Goal: Communication & Community: Answer question/provide support

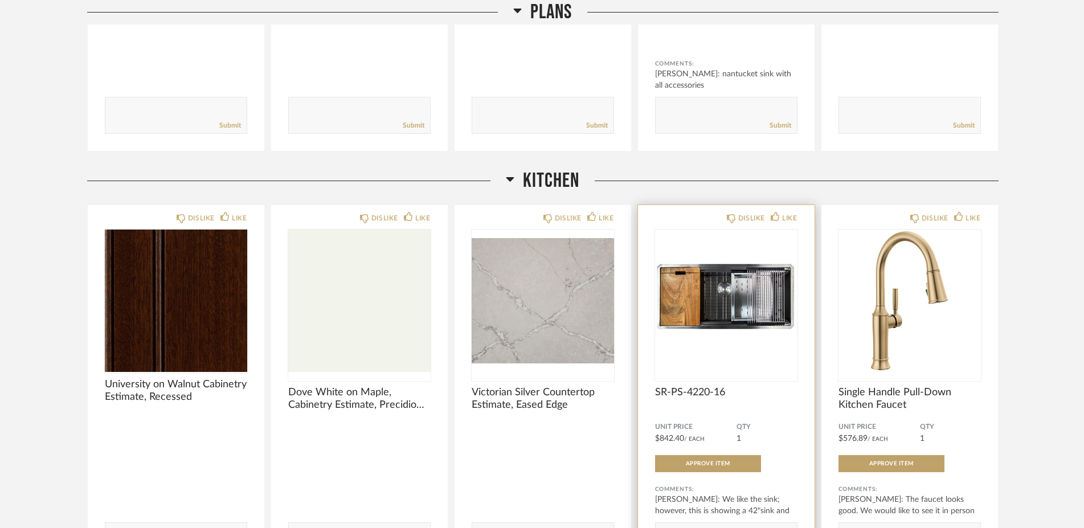
scroll to position [461, 0]
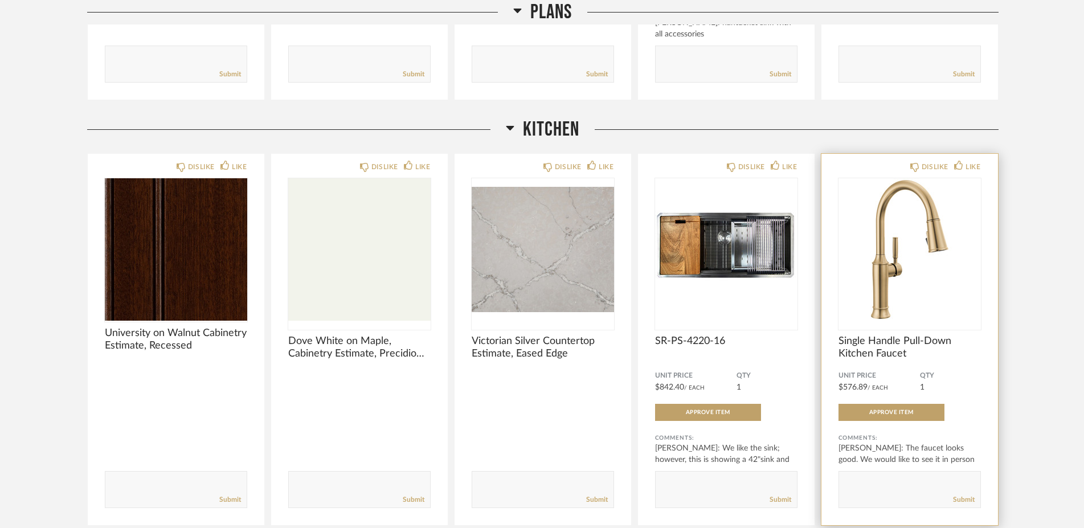
click at [876, 303] on img "0" at bounding box center [909, 249] width 142 height 142
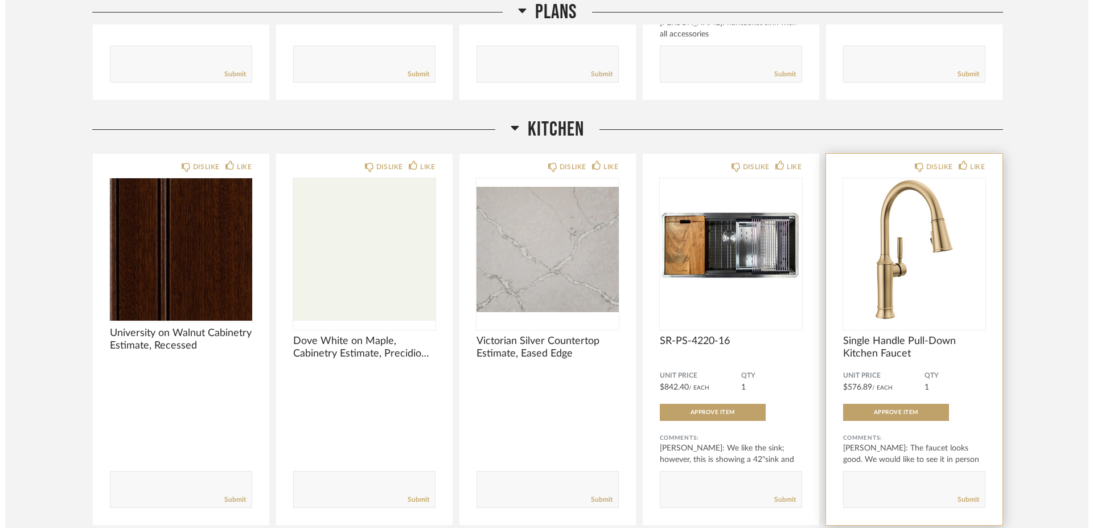
scroll to position [0, 0]
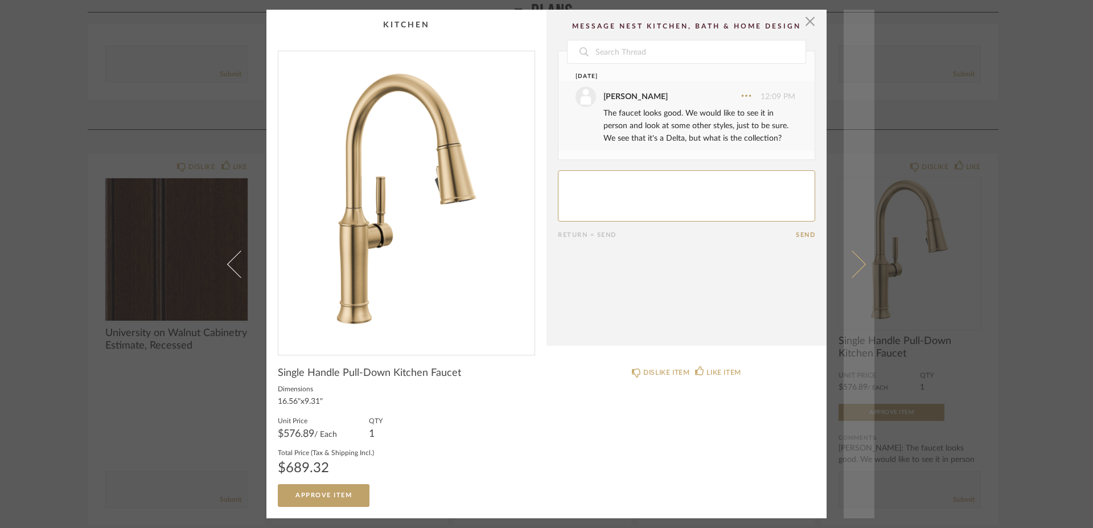
click at [858, 259] on link at bounding box center [859, 264] width 31 height 509
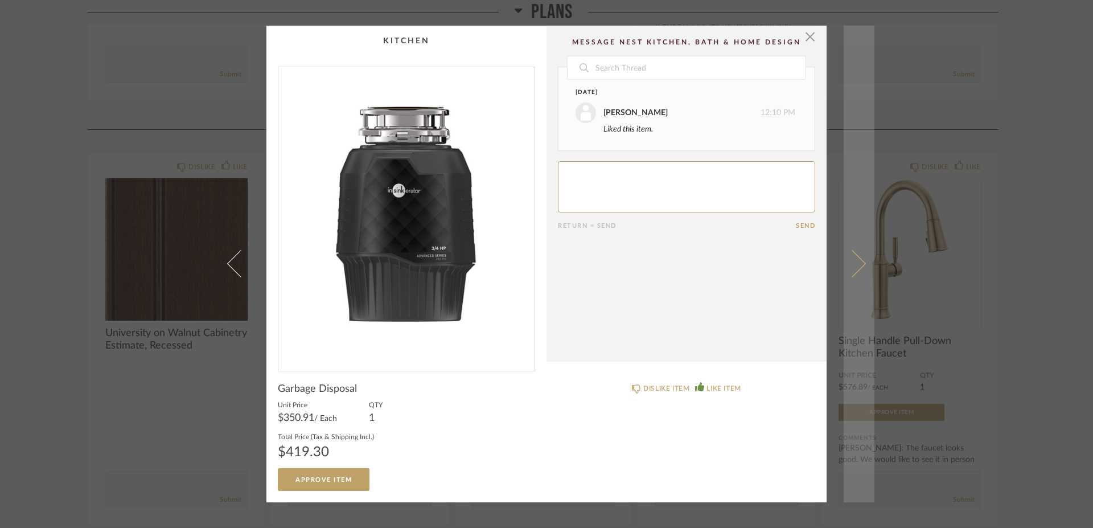
click at [857, 259] on link at bounding box center [859, 264] width 31 height 477
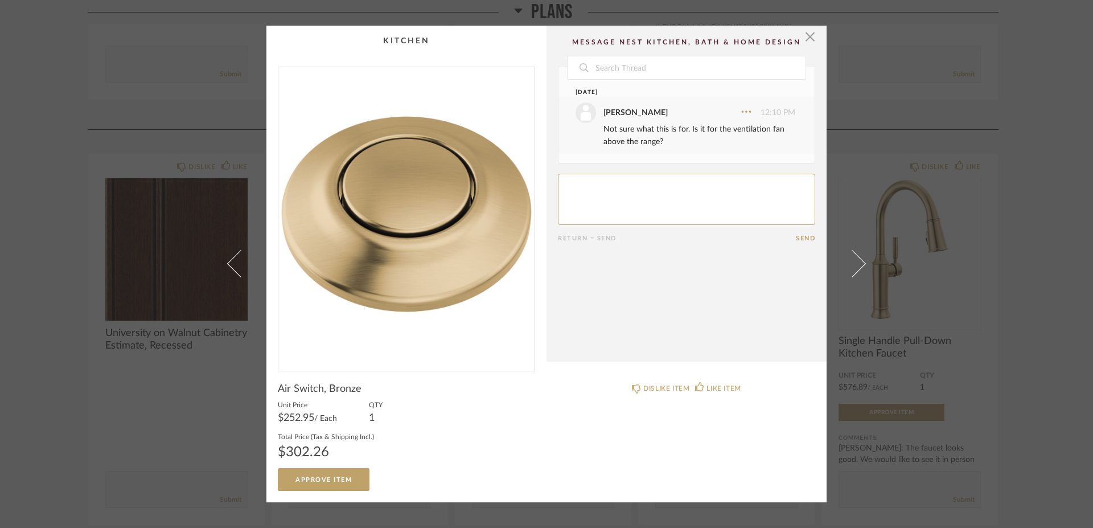
click at [857, 259] on link at bounding box center [859, 264] width 31 height 477
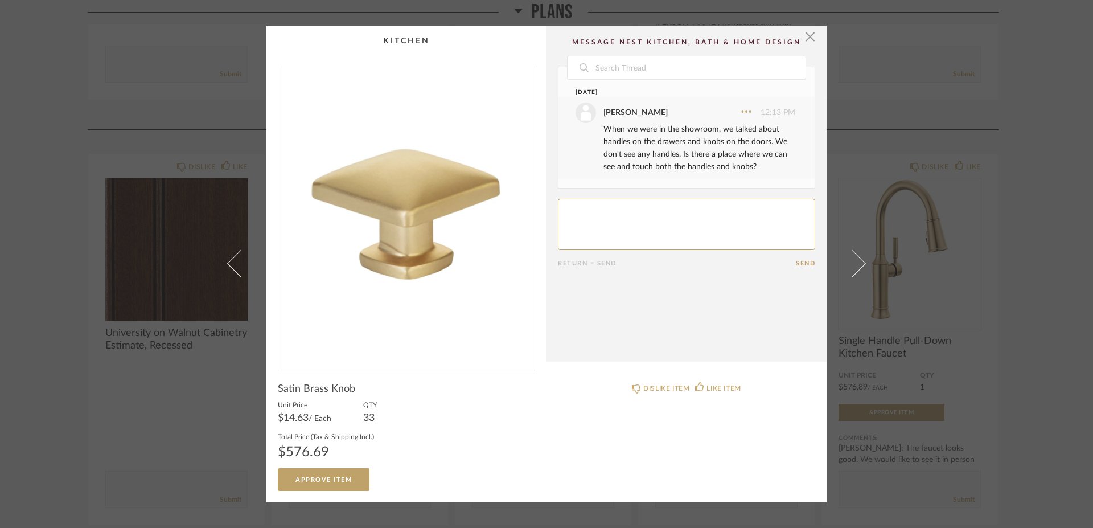
click at [856, 259] on span at bounding box center [852, 263] width 27 height 27
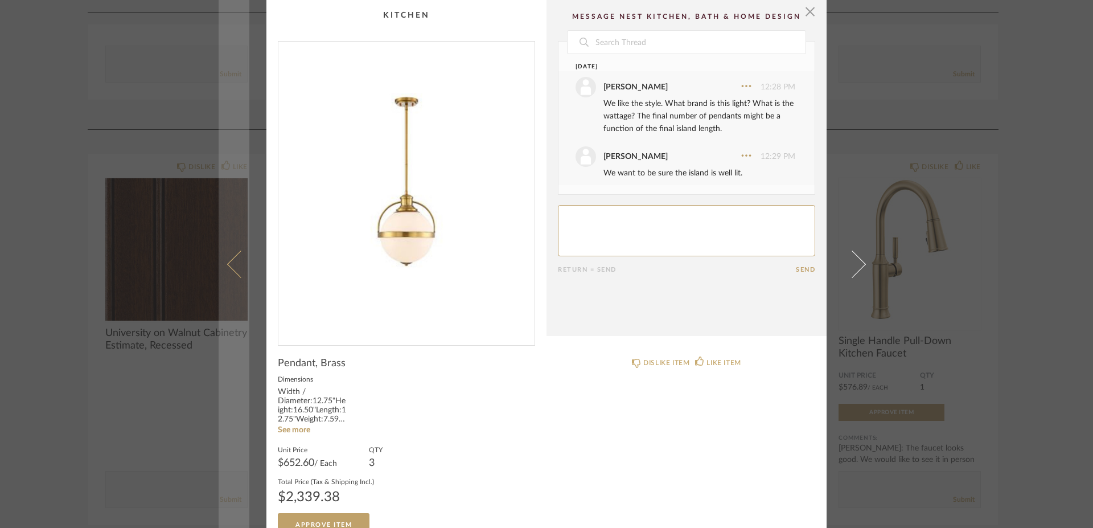
click at [227, 266] on span at bounding box center [240, 263] width 27 height 27
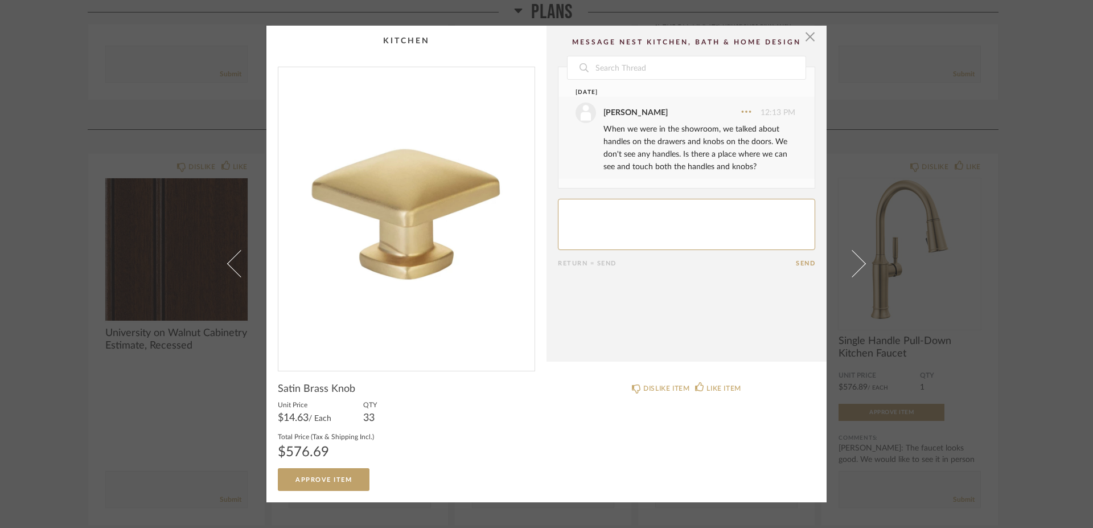
click at [227, 266] on span at bounding box center [240, 263] width 27 height 27
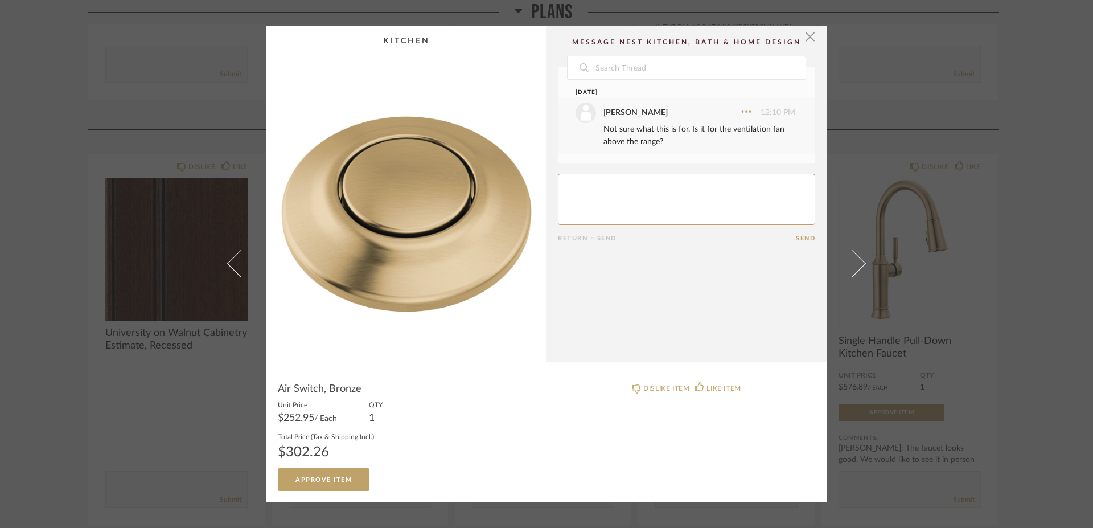
click at [227, 266] on span at bounding box center [240, 263] width 27 height 27
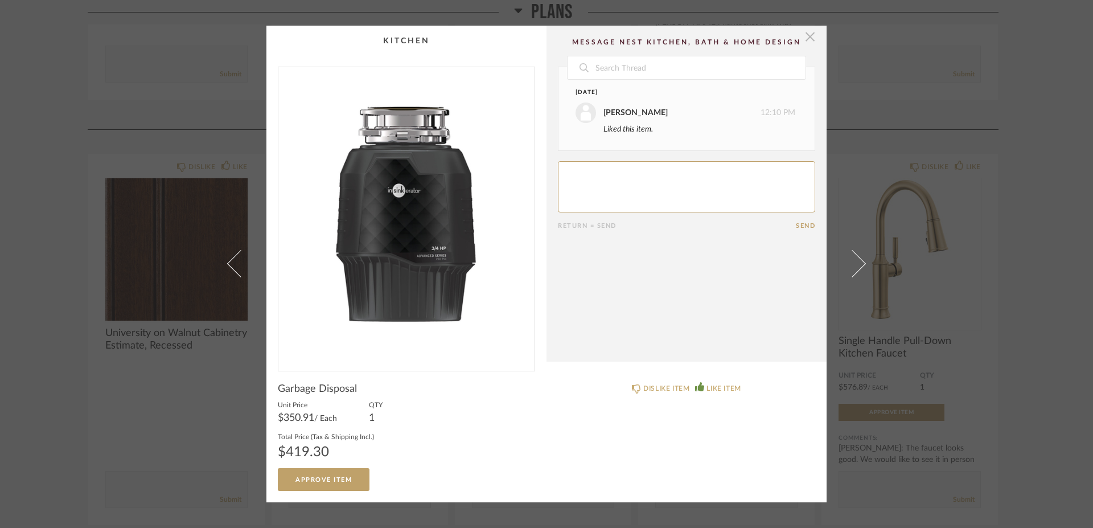
click at [811, 40] on span "button" at bounding box center [810, 37] width 23 height 23
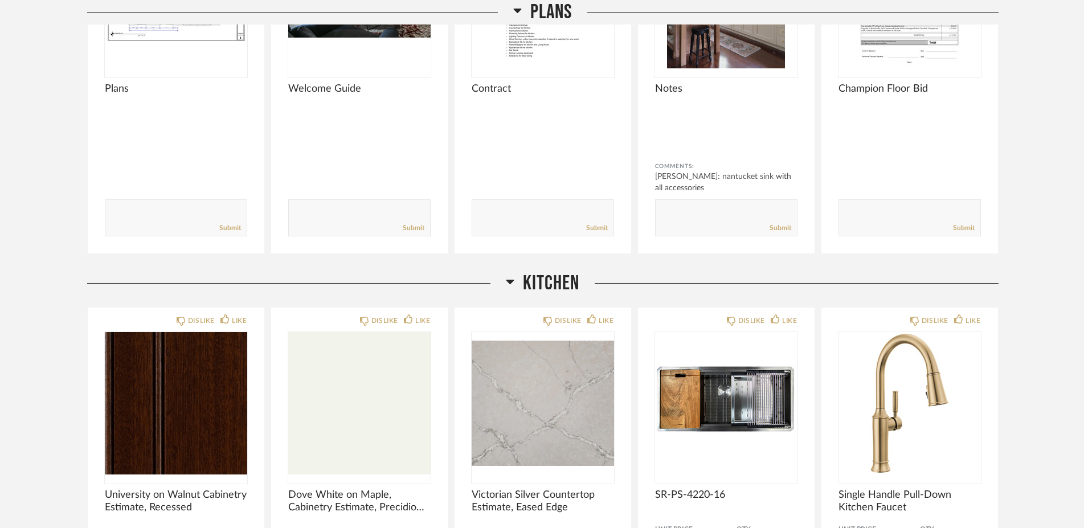
scroll to position [154, 0]
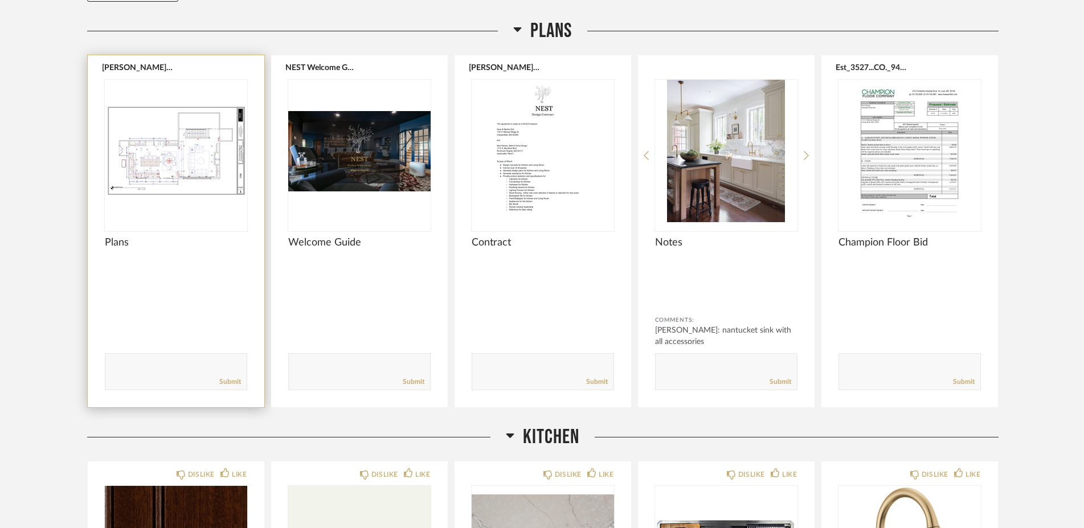
click at [187, 167] on img "0" at bounding box center [176, 151] width 142 height 142
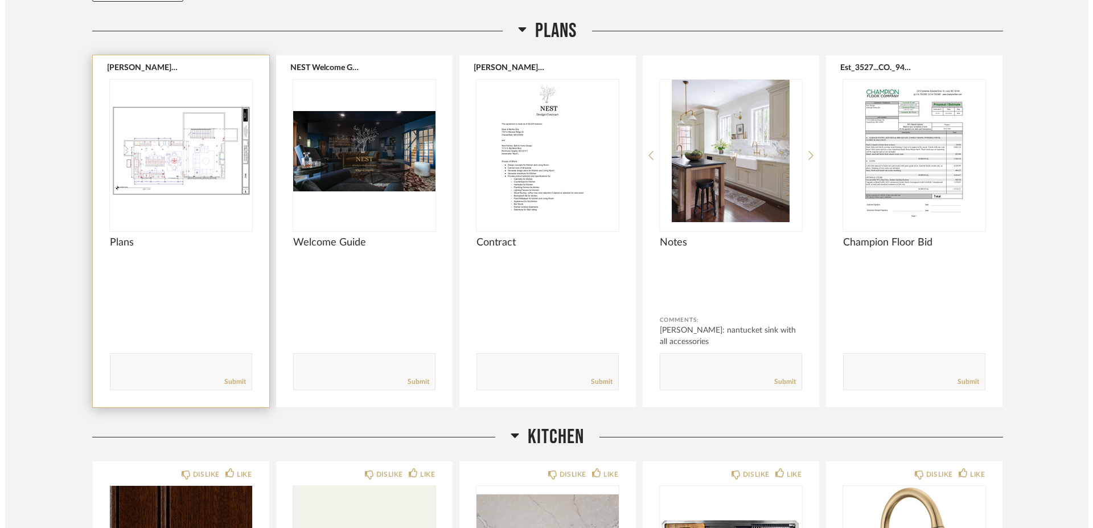
scroll to position [0, 0]
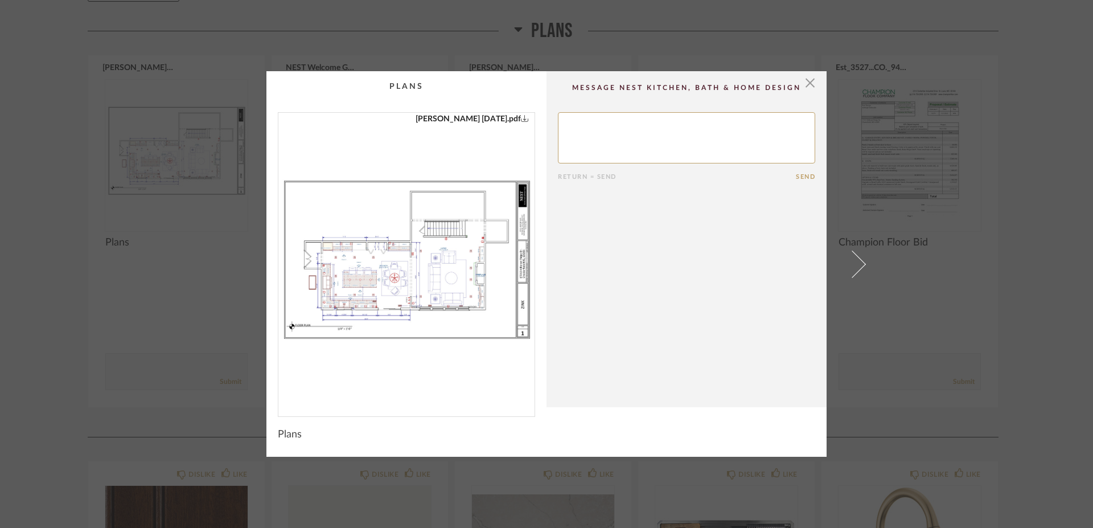
click at [457, 117] on link "[PERSON_NAME] [DATE].pdf" at bounding box center [472, 119] width 113 height 13
click at [806, 85] on span "button" at bounding box center [810, 82] width 23 height 23
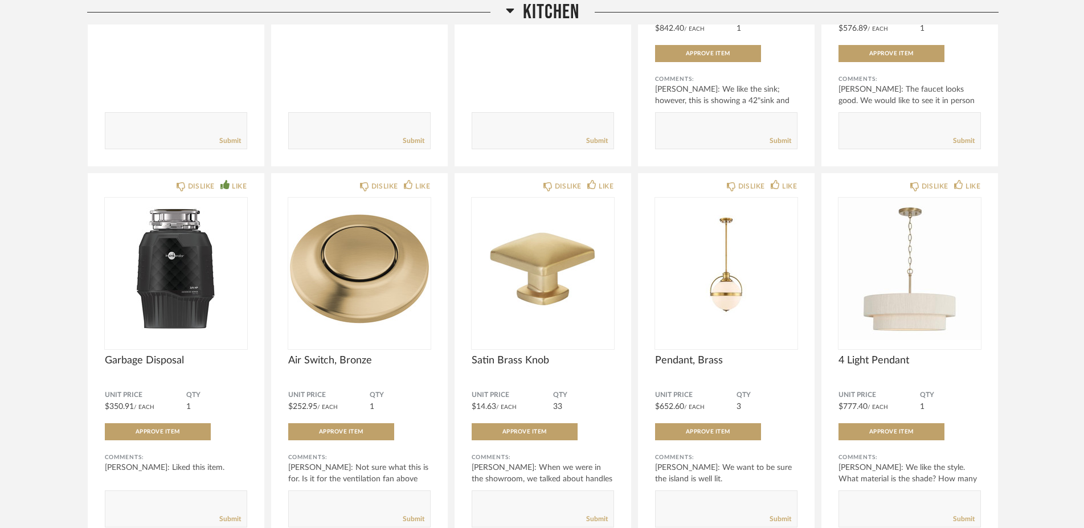
scroll to position [871, 0]
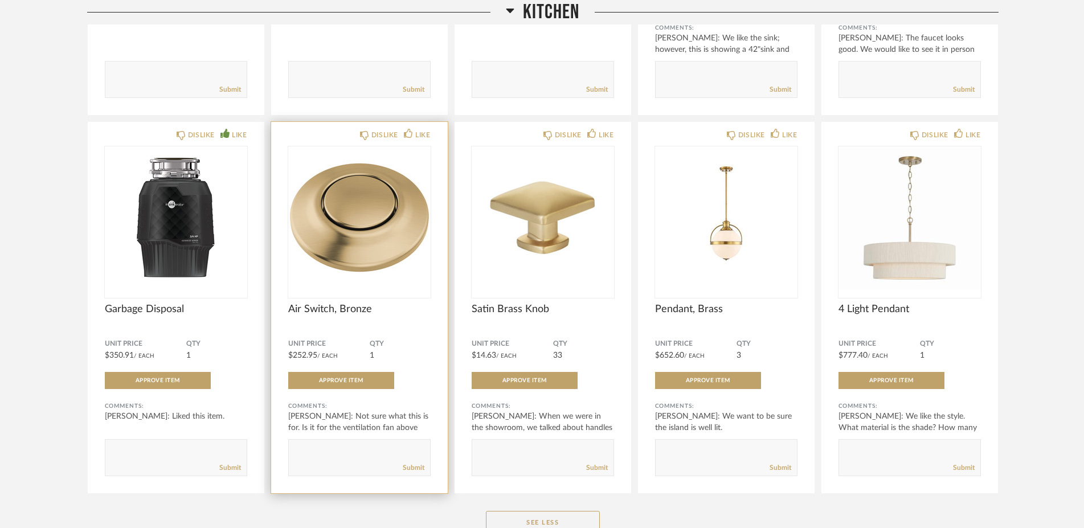
click at [370, 226] on img "0" at bounding box center [359, 217] width 142 height 142
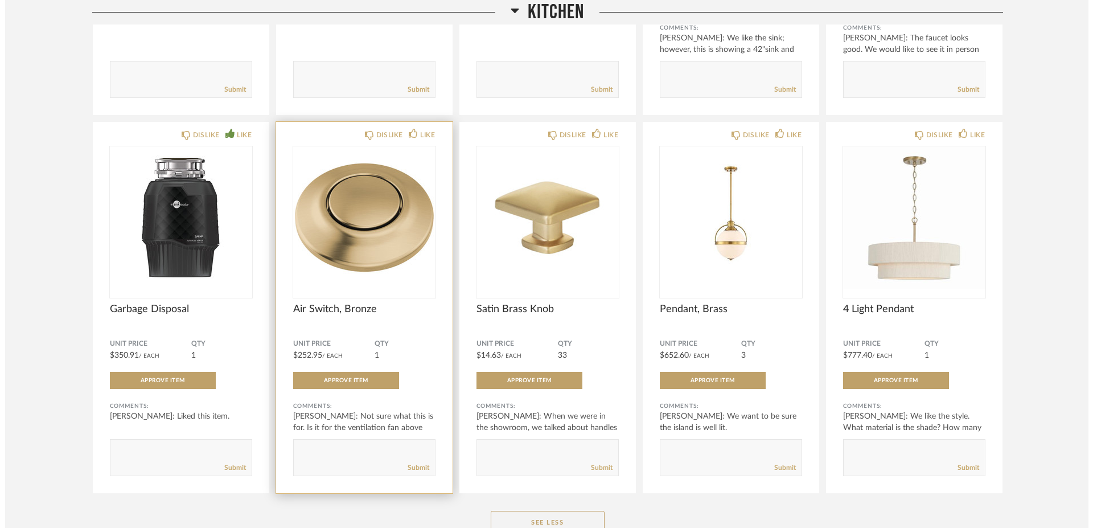
scroll to position [0, 0]
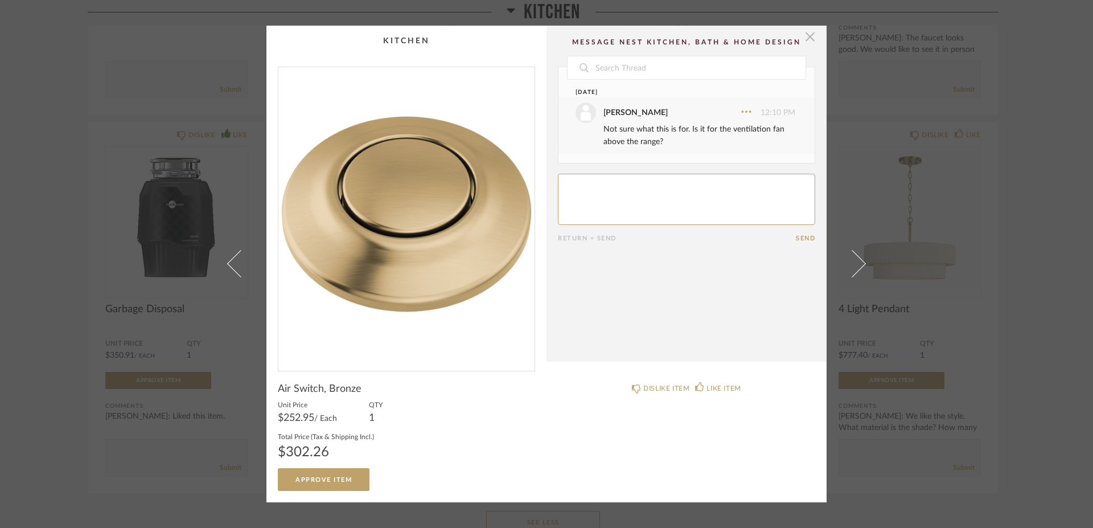
click at [802, 35] on span "button" at bounding box center [810, 37] width 23 height 23
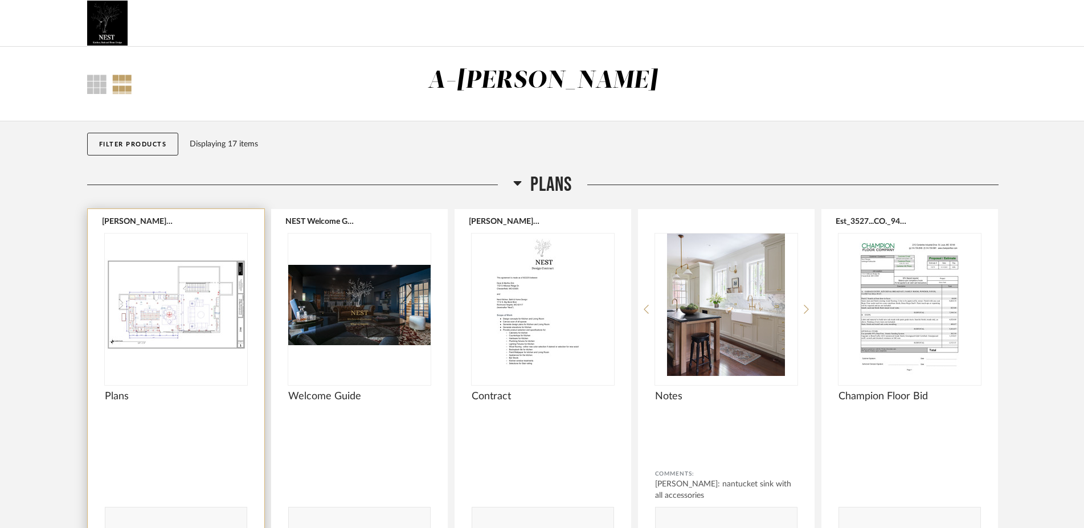
click at [147, 269] on img "0" at bounding box center [176, 304] width 142 height 142
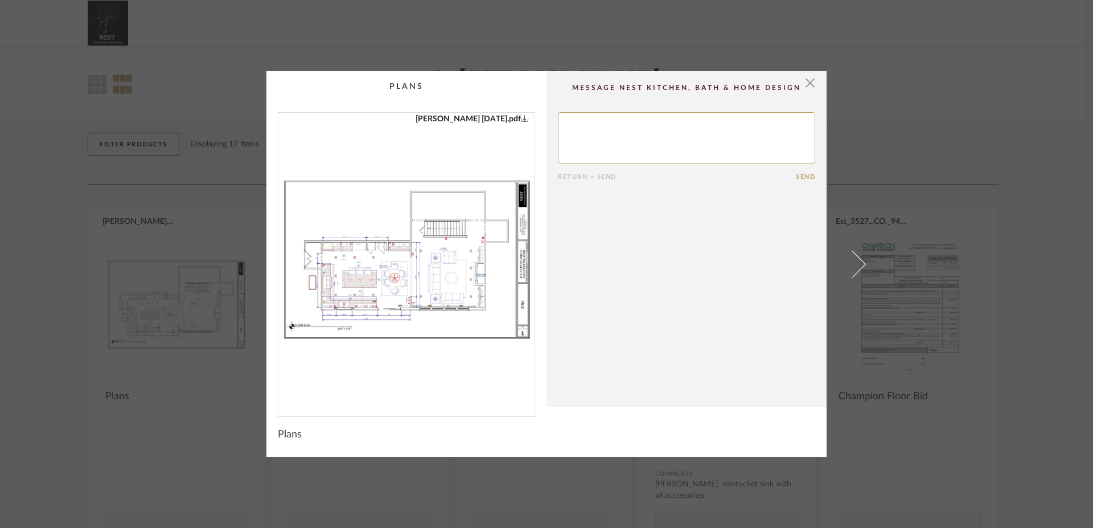
click at [493, 117] on link "[PERSON_NAME] [DATE].pdf" at bounding box center [472, 119] width 113 height 13
click at [626, 130] on textarea at bounding box center [686, 137] width 257 height 51
click at [804, 86] on span "button" at bounding box center [810, 82] width 23 height 23
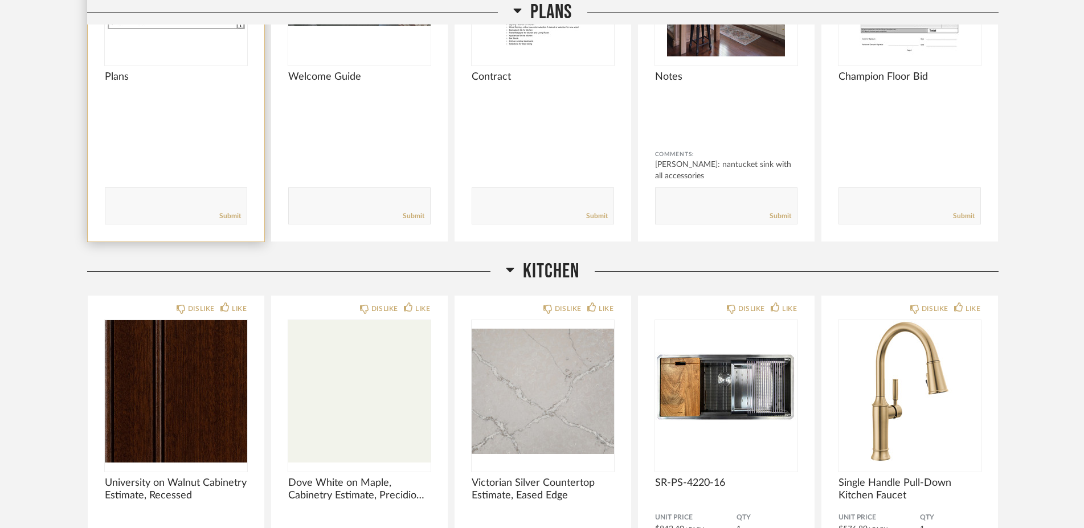
scroll to position [114, 0]
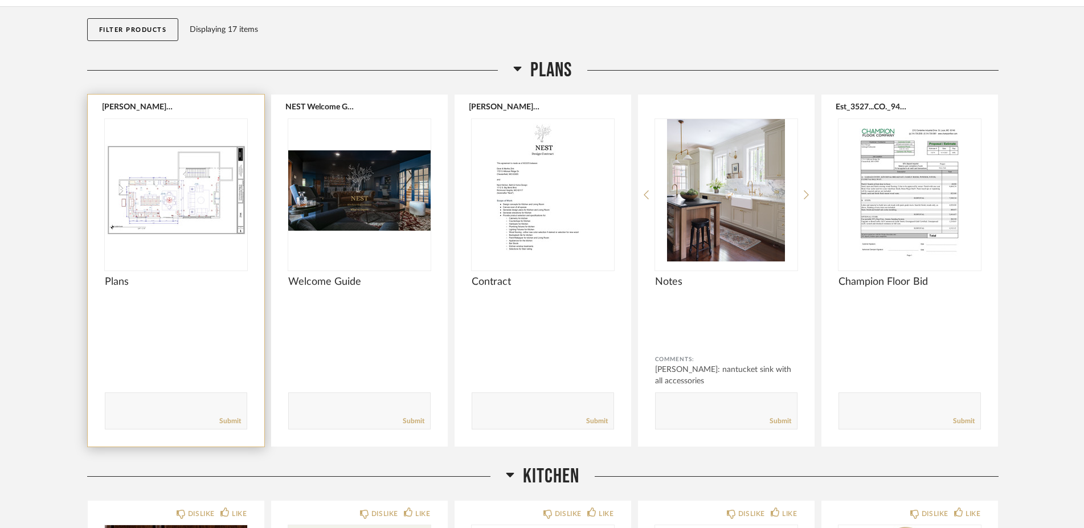
click at [163, 139] on img "0" at bounding box center [176, 190] width 142 height 142
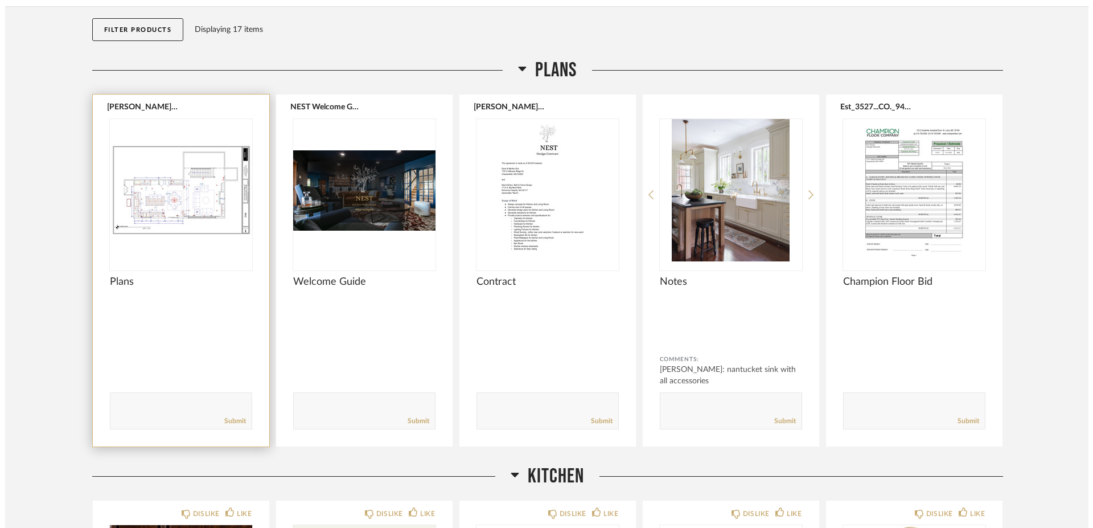
scroll to position [0, 0]
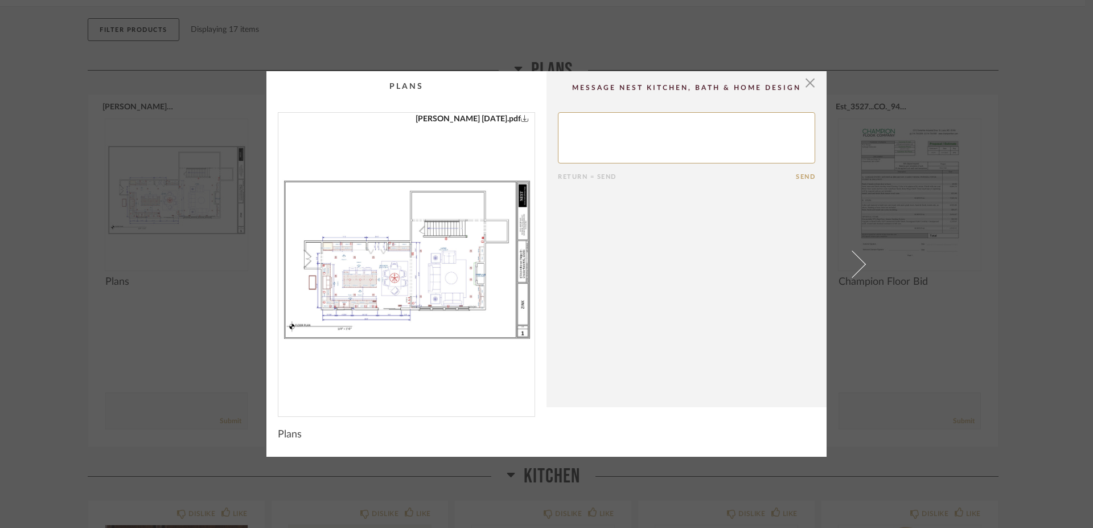
click at [586, 121] on textarea at bounding box center [686, 137] width 257 height 51
click at [561, 122] on textarea at bounding box center [686, 137] width 257 height 51
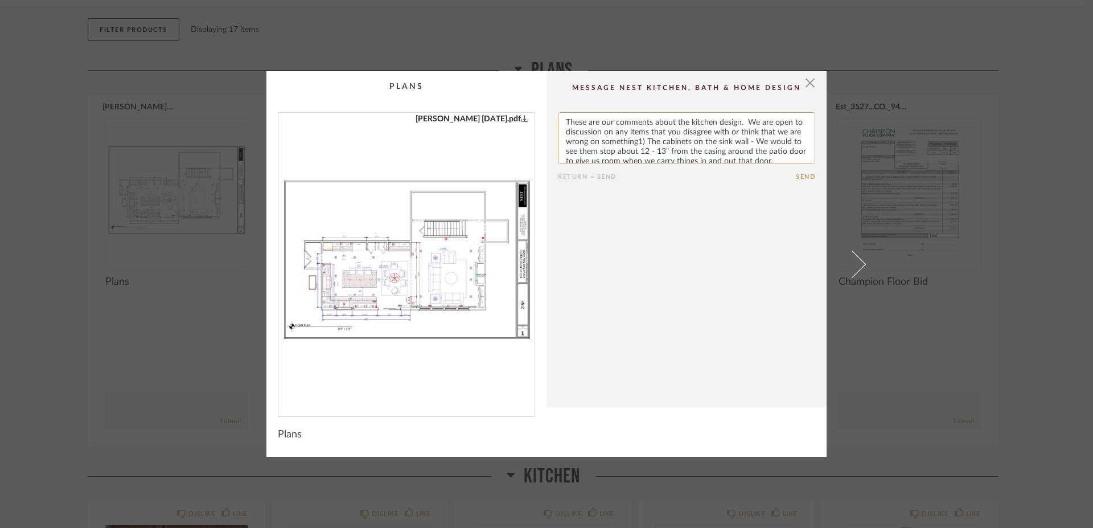
type textarea "These are our comments about the kitchen design. We are open to discussion on a…"
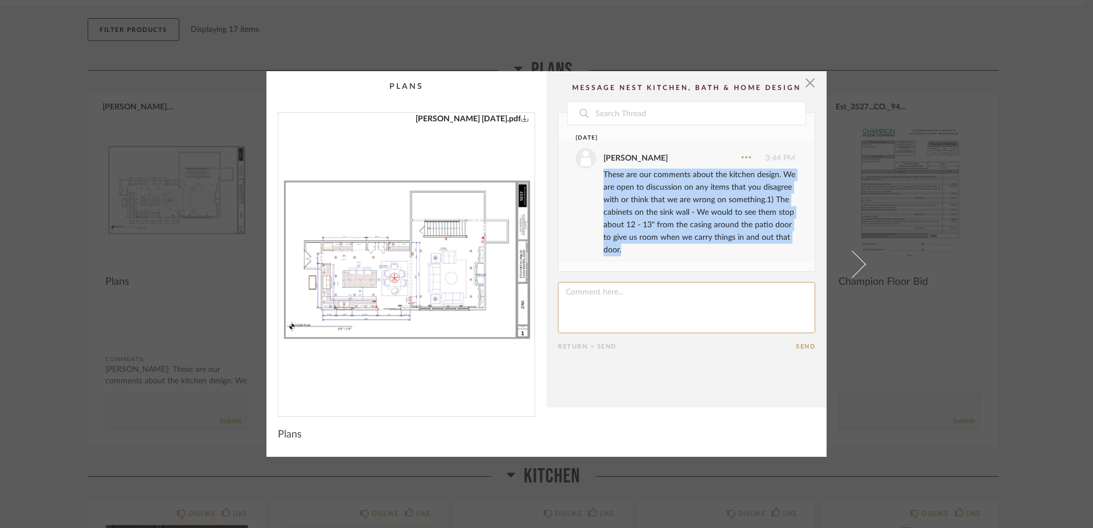
drag, startPoint x: 599, startPoint y: 175, endPoint x: 618, endPoint y: 249, distance: 76.4
click at [618, 249] on div "These are our comments about the kitchen design. We are open to discussion on a…" at bounding box center [700, 213] width 192 height 88
copy div "These are our comments about the kitchen design. We are open to discussion on a…"
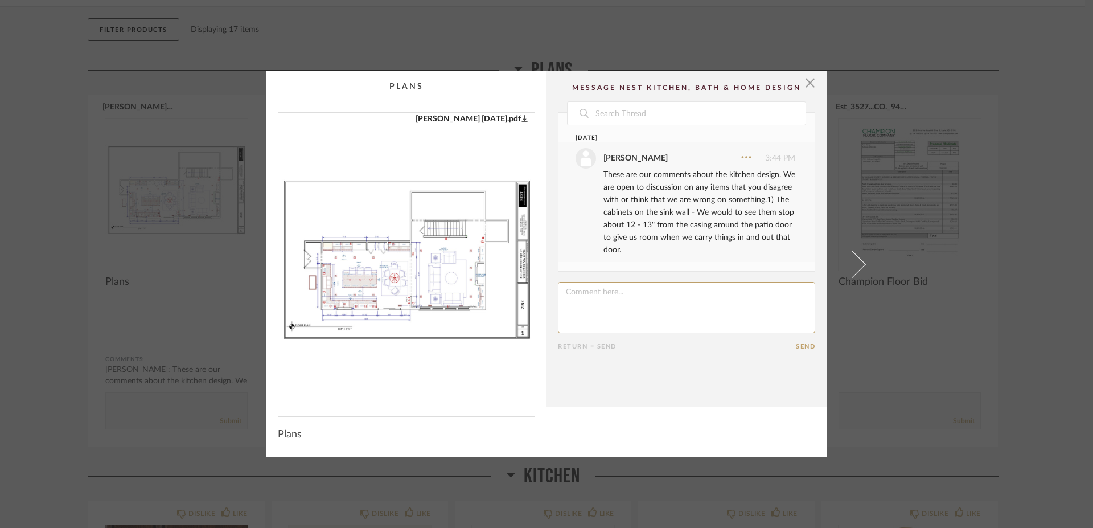
click at [636, 306] on textarea at bounding box center [686, 307] width 257 height 51
click at [618, 295] on textarea at bounding box center [686, 307] width 257 height 51
click at [620, 290] on textarea at bounding box center [686, 307] width 257 height 51
click at [744, 296] on textarea at bounding box center [686, 307] width 257 height 51
click at [762, 295] on textarea at bounding box center [686, 307] width 257 height 51
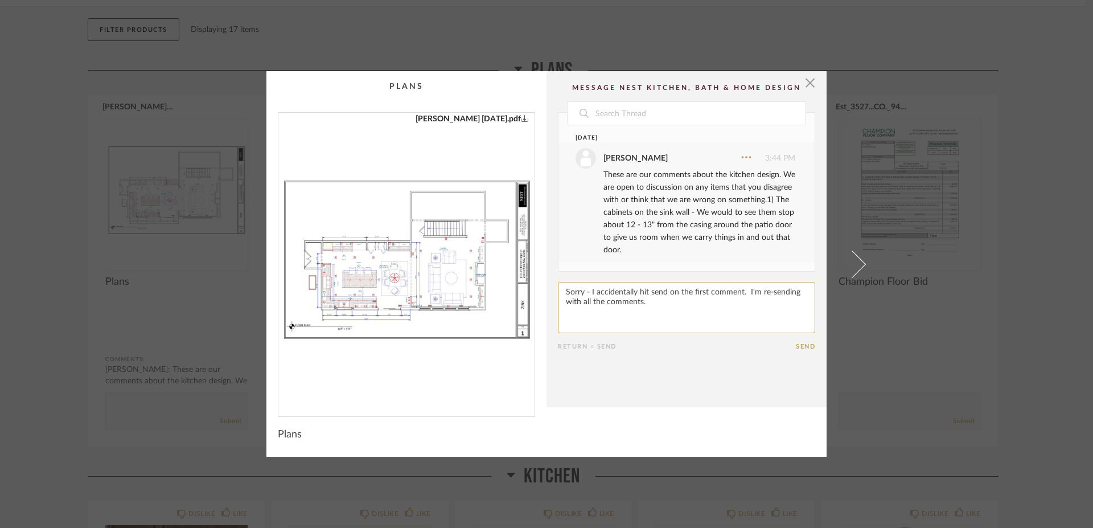
type textarea "Sorry - I accidentally hit send on the first comment. I'm re-sending with all t…"
click at [797, 347] on button "Send" at bounding box center [805, 346] width 19 height 7
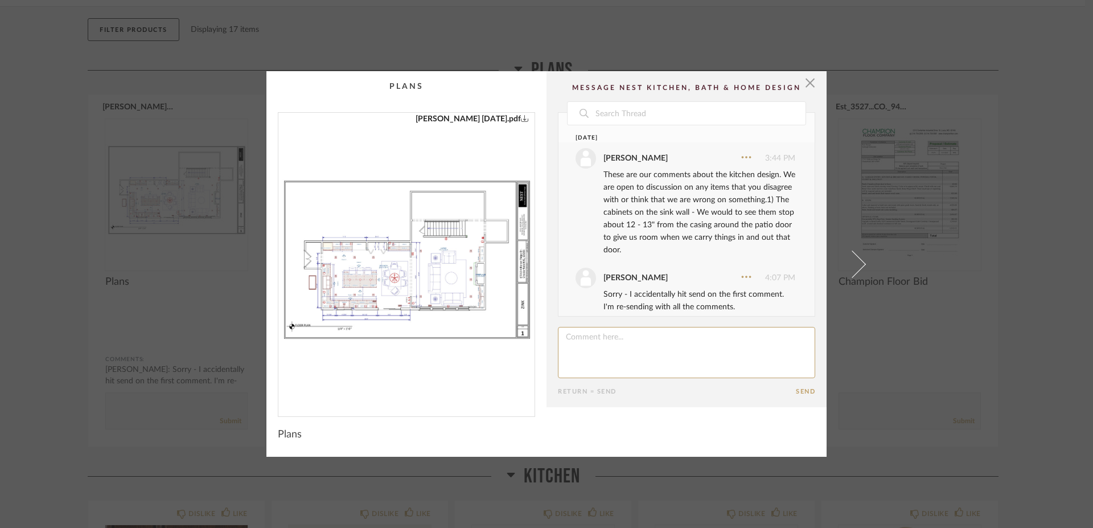
scroll to position [11, 0]
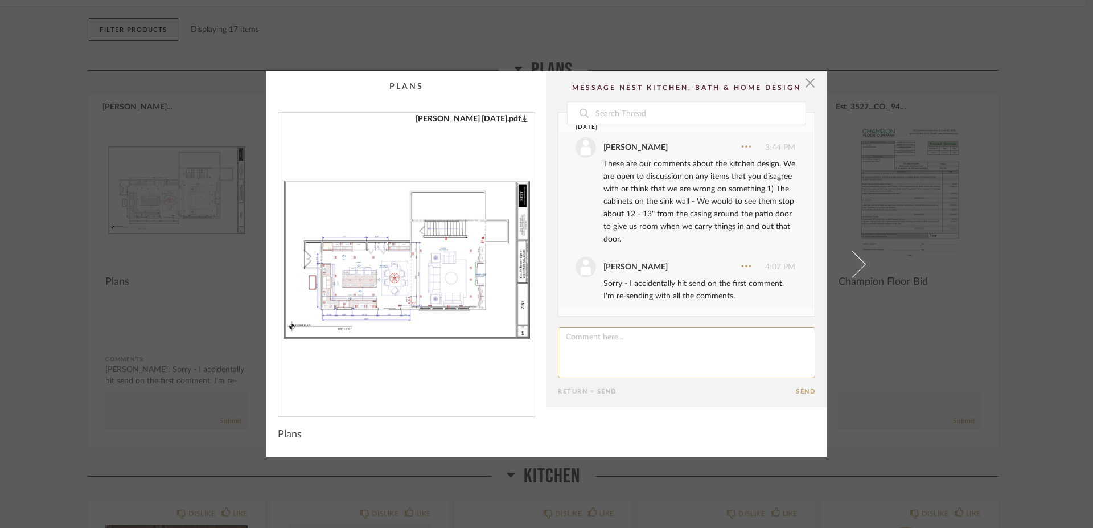
click at [606, 341] on textarea at bounding box center [686, 352] width 257 height 51
paste textarea "These are our comments about the kitchen design. We are open to discussion on a…"
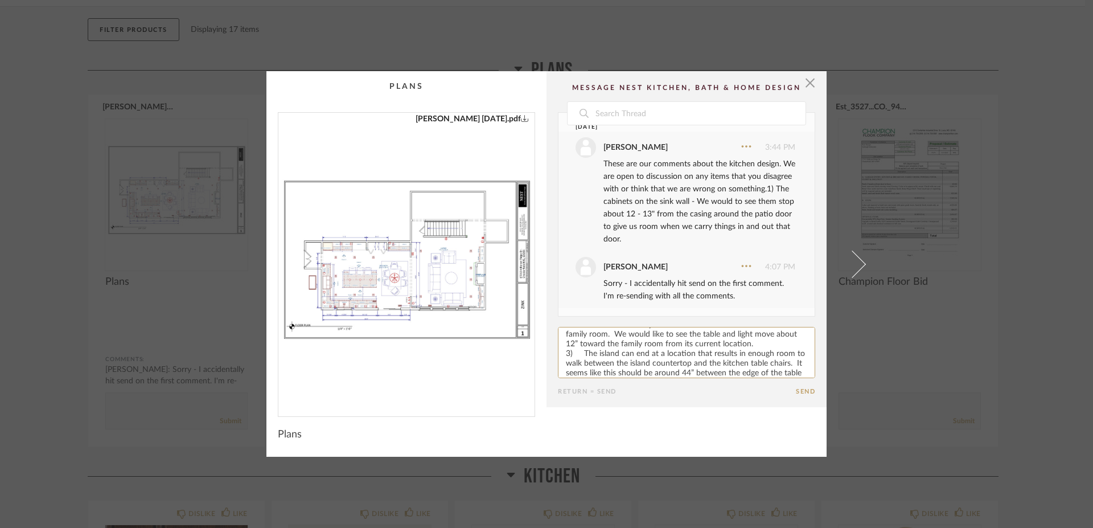
scroll to position [125, 0]
click at [390, 425] on cpp-summary-info "Plans" at bounding box center [407, 431] width 280 height 28
drag, startPoint x: 561, startPoint y: 352, endPoint x: 786, endPoint y: 387, distance: 227.7
click at [786, 378] on textarea at bounding box center [686, 352] width 257 height 51
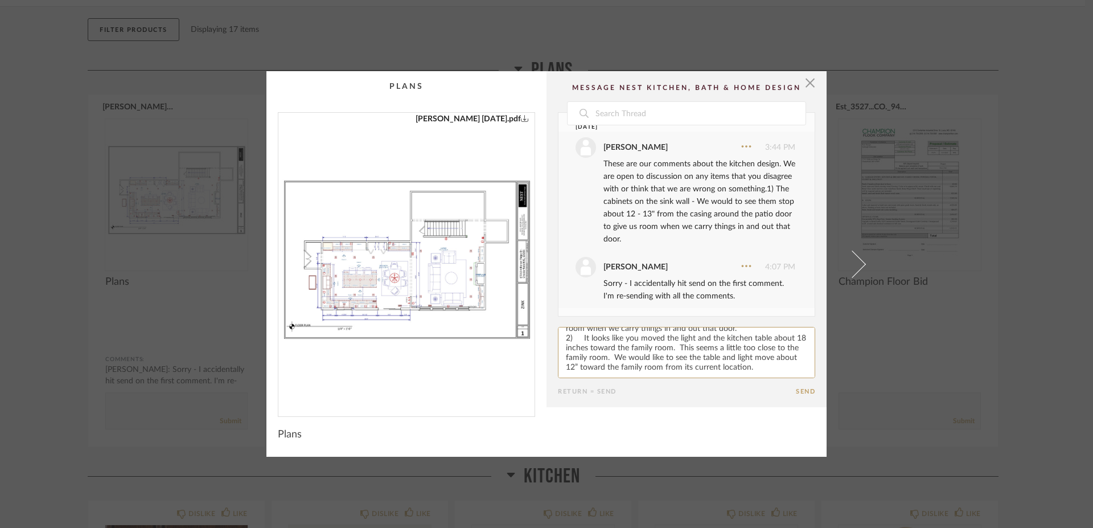
click at [774, 360] on textarea at bounding box center [686, 352] width 257 height 51
type textarea "These are our comments about the kitchen design. We are open to discussion on a…"
click at [801, 394] on button "Send" at bounding box center [805, 391] width 19 height 7
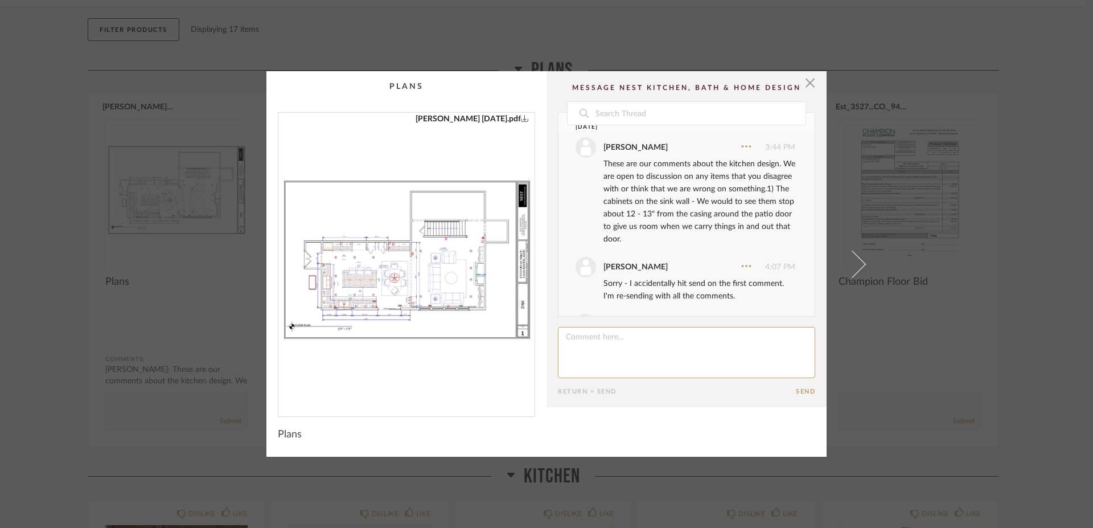
scroll to position [206, 0]
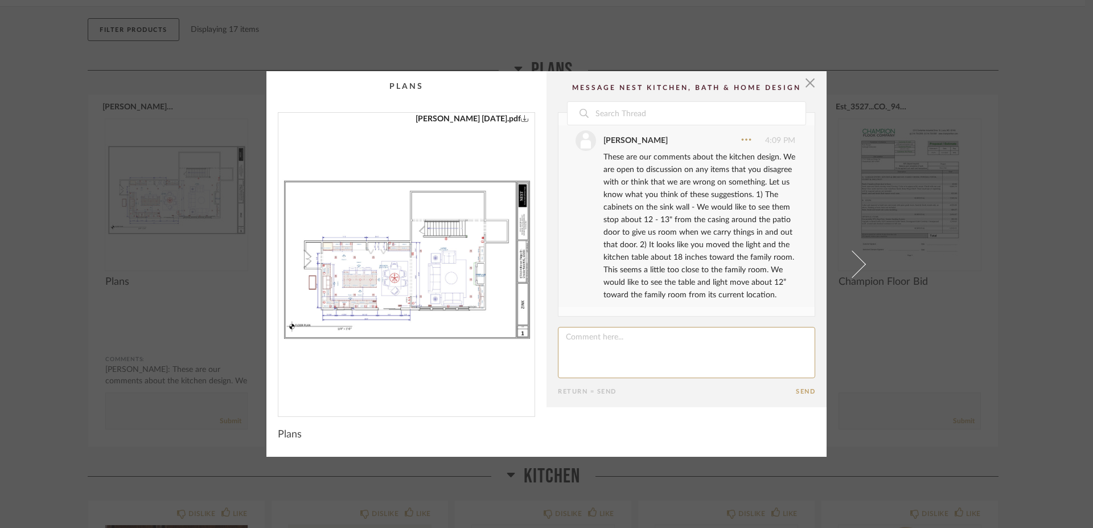
click at [579, 340] on textarea at bounding box center [686, 352] width 257 height 51
type textarea "3"
paste textarea "3) The island can end at a location that results in enough room to walk between…"
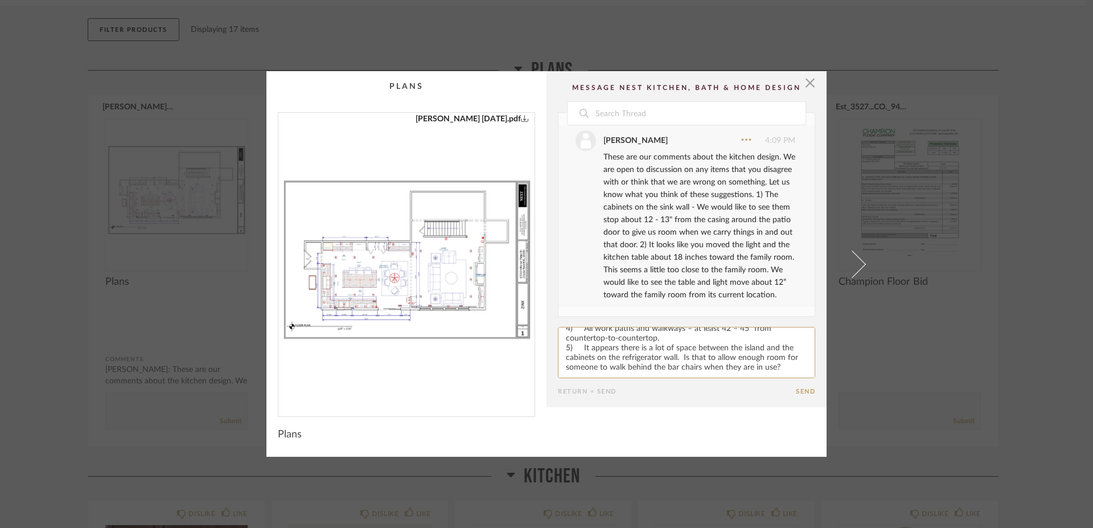
scroll to position [41, 0]
type textarea "3) The island can end at a location that results in enough room to walk between…"
click at [808, 391] on button "Send" at bounding box center [805, 391] width 19 height 7
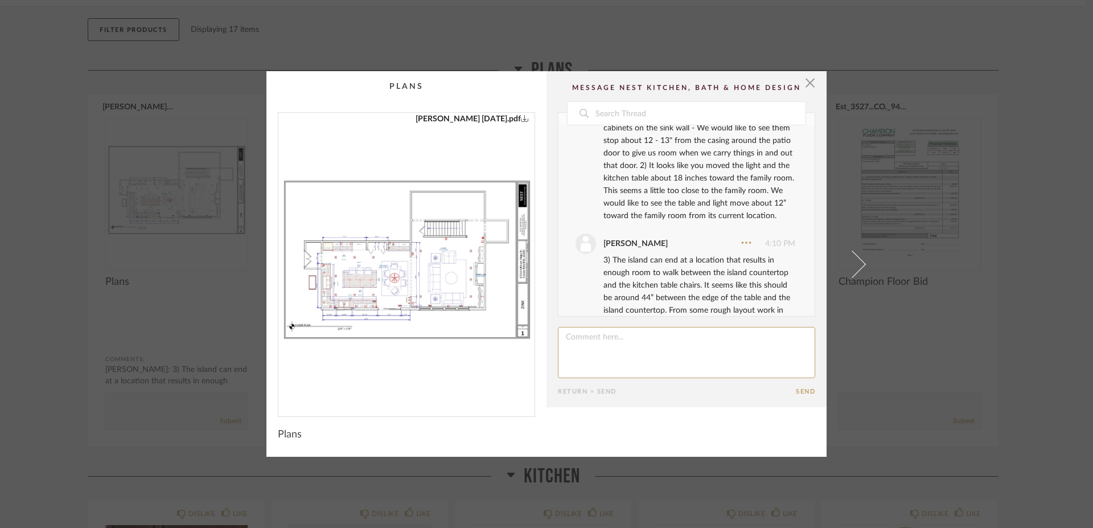
scroll to position [425, 0]
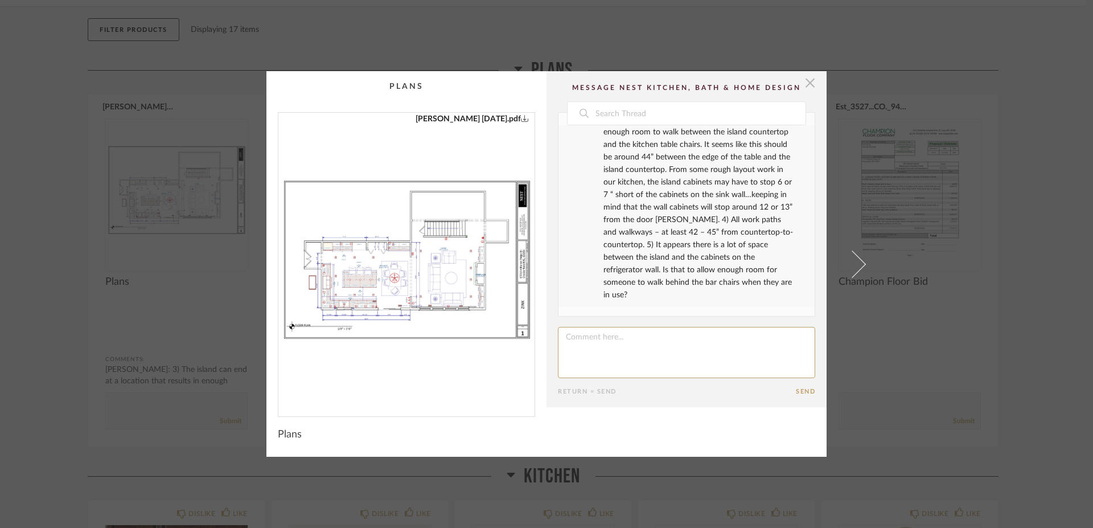
click at [807, 83] on span "button" at bounding box center [810, 82] width 23 height 23
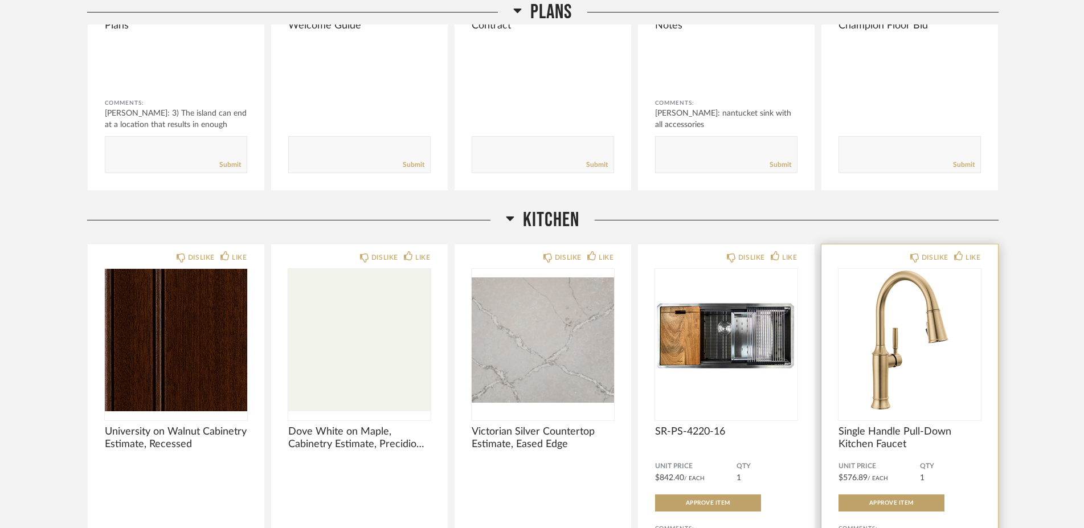
scroll to position [524, 0]
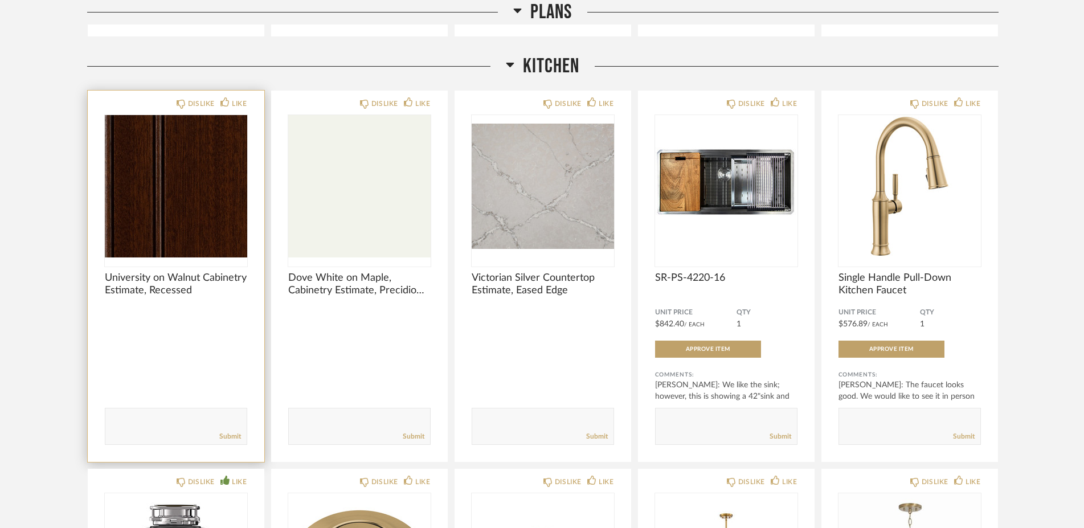
click at [157, 211] on img "0" at bounding box center [176, 186] width 142 height 142
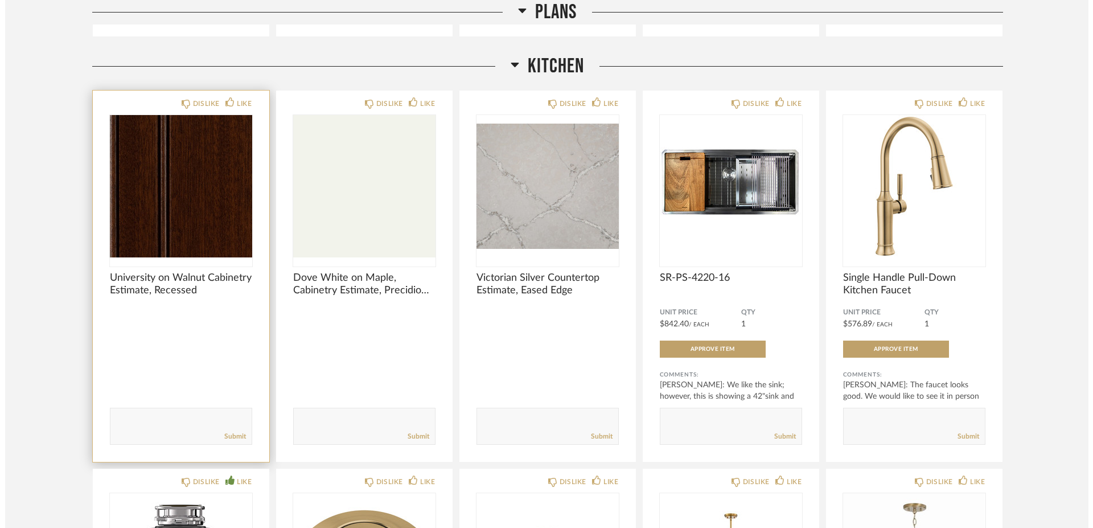
scroll to position [0, 0]
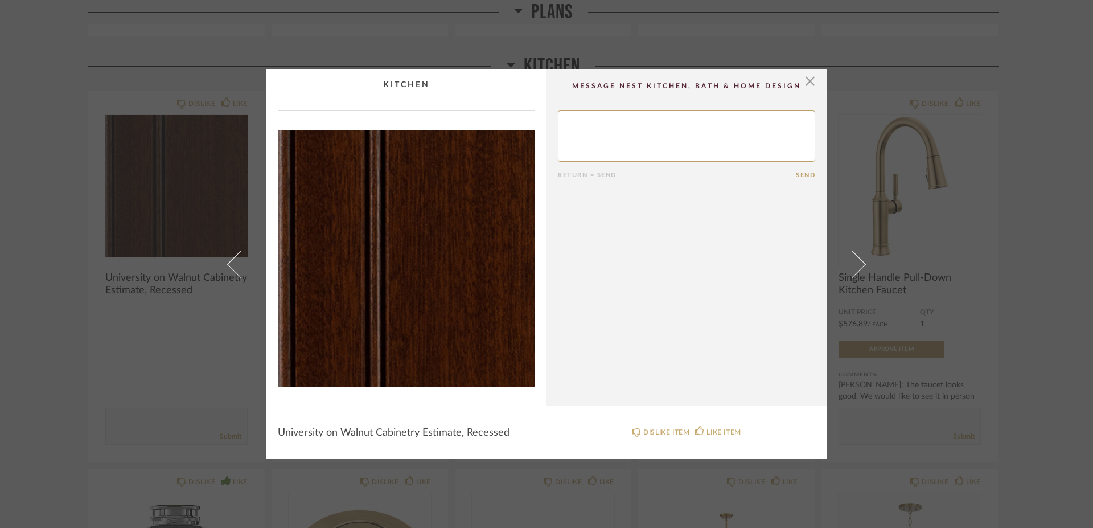
click at [42, 299] on div "× Return = Send Send University on Walnut Cabinetry Estimate, Recessed DISLIKE …" at bounding box center [546, 264] width 1093 height 528
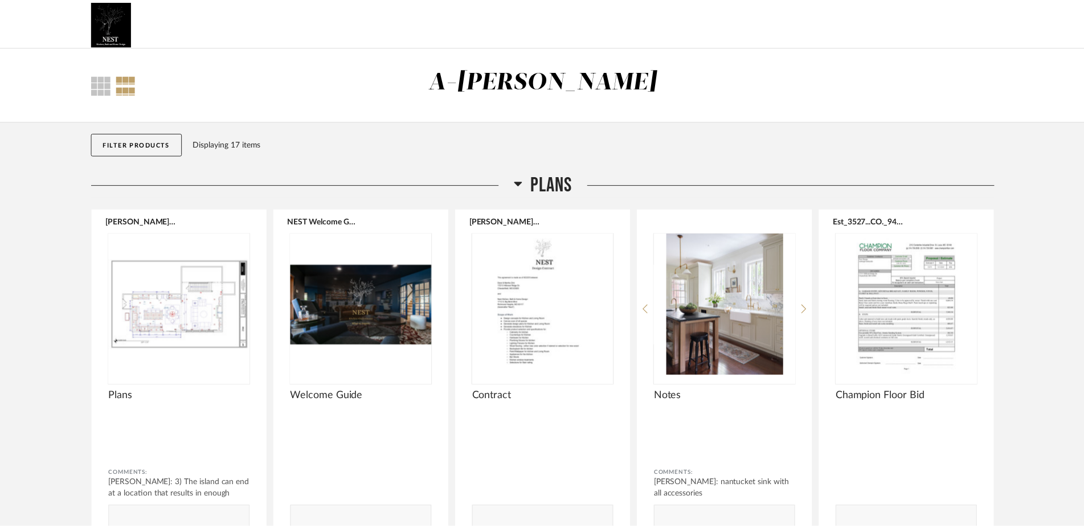
scroll to position [524, 0]
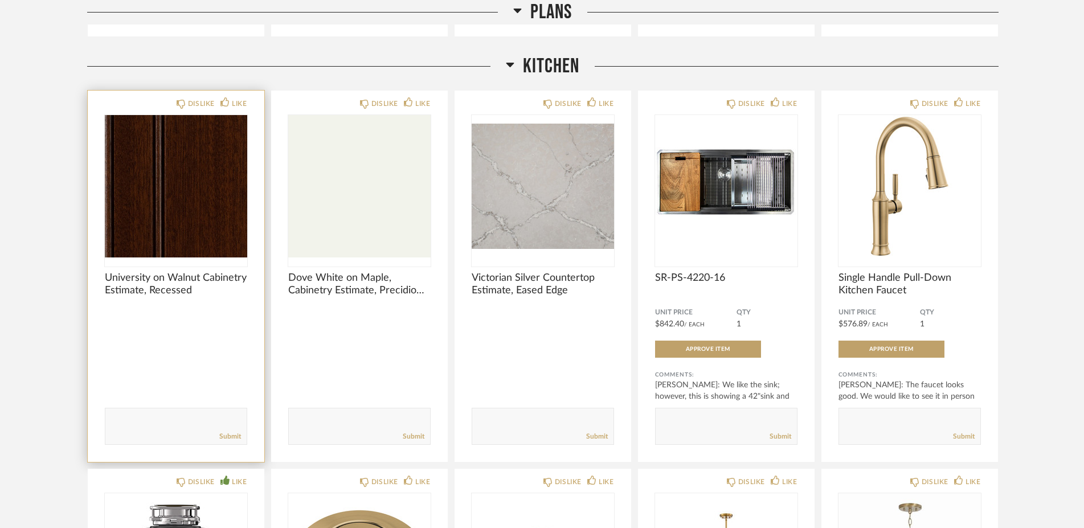
click at [177, 218] on img "0" at bounding box center [176, 186] width 142 height 142
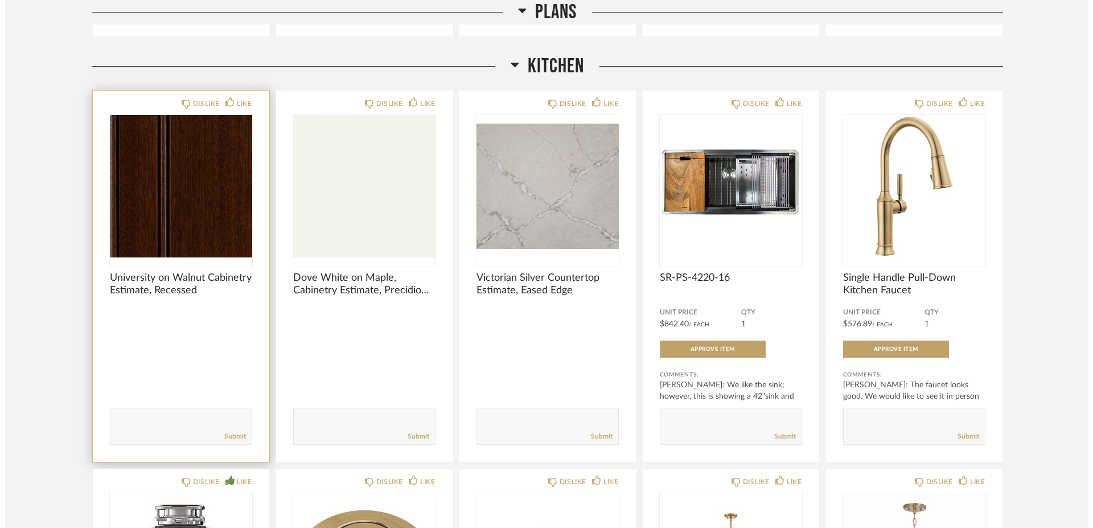
scroll to position [0, 0]
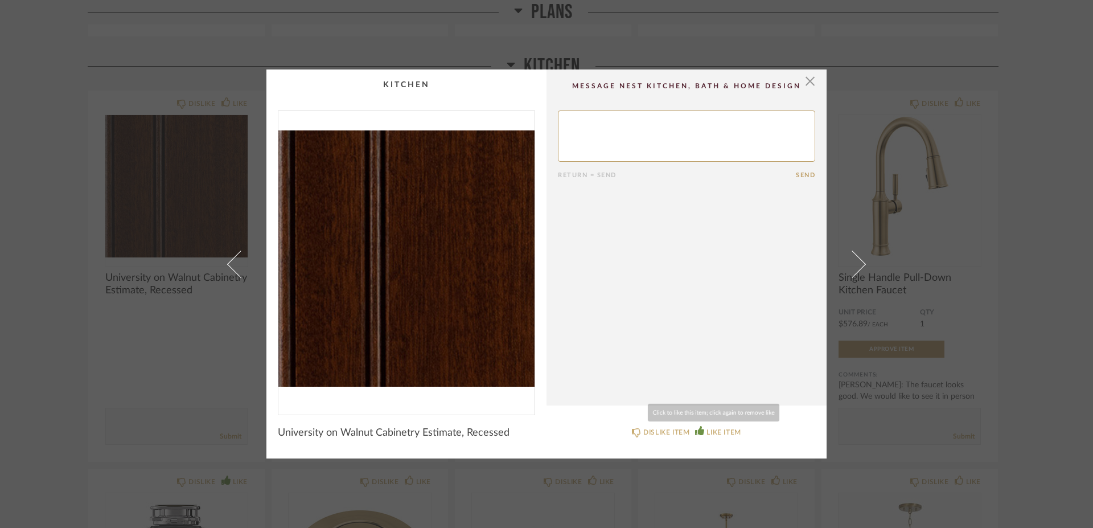
click at [729, 429] on div "LIKE ITEM" at bounding box center [724, 432] width 34 height 11
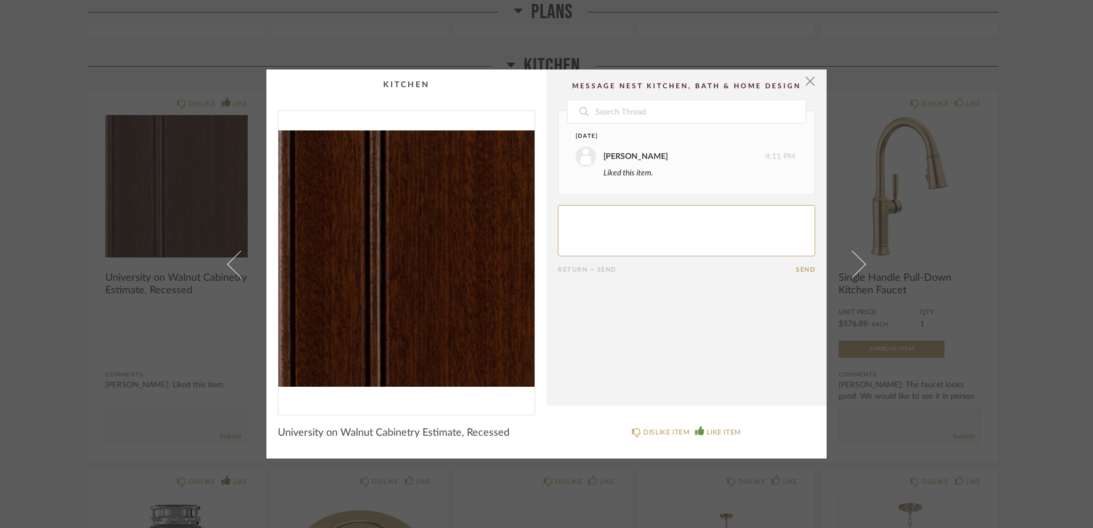
click at [796, 271] on button "Send" at bounding box center [805, 269] width 19 height 7
click at [807, 81] on span "button" at bounding box center [810, 80] width 23 height 23
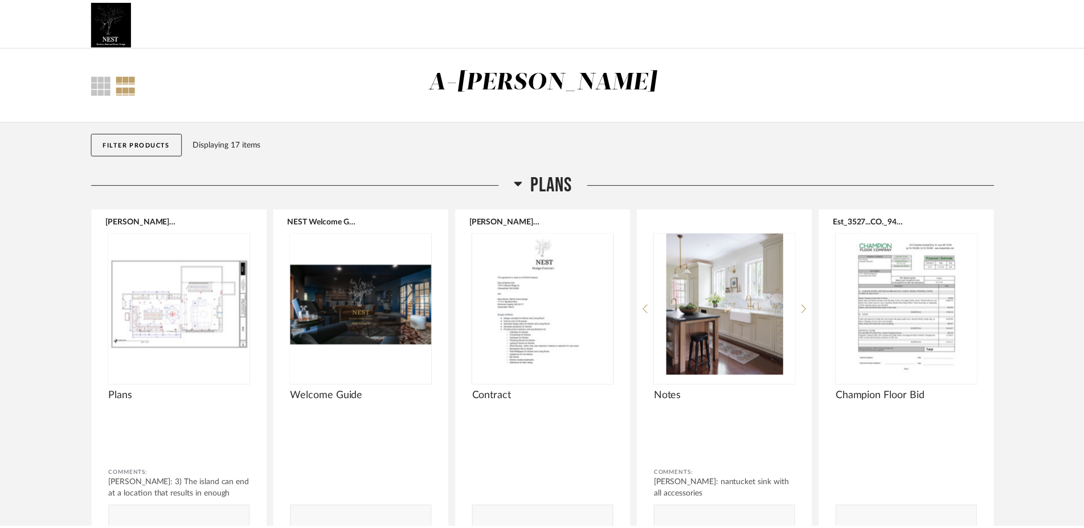
scroll to position [524, 0]
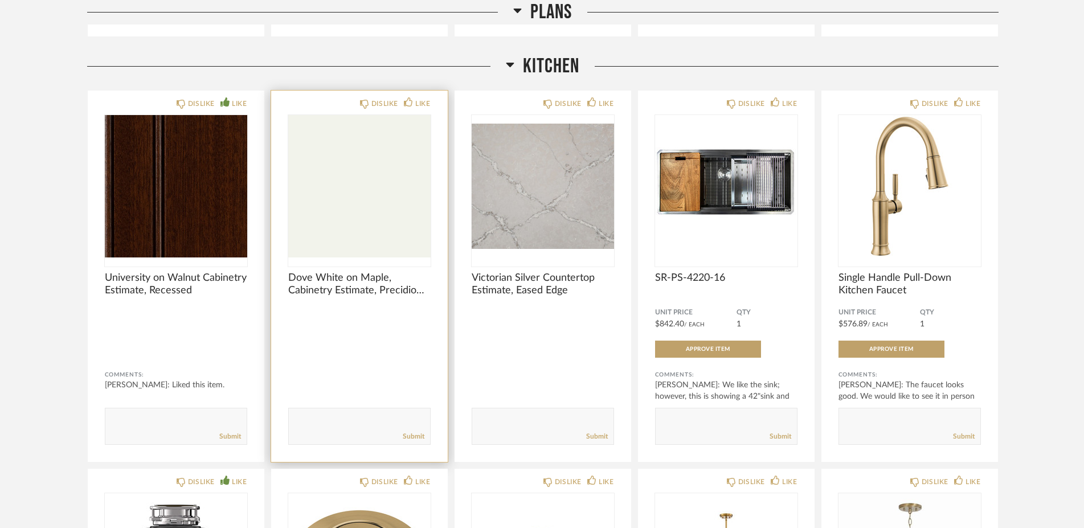
click at [333, 252] on img "0" at bounding box center [359, 186] width 142 height 142
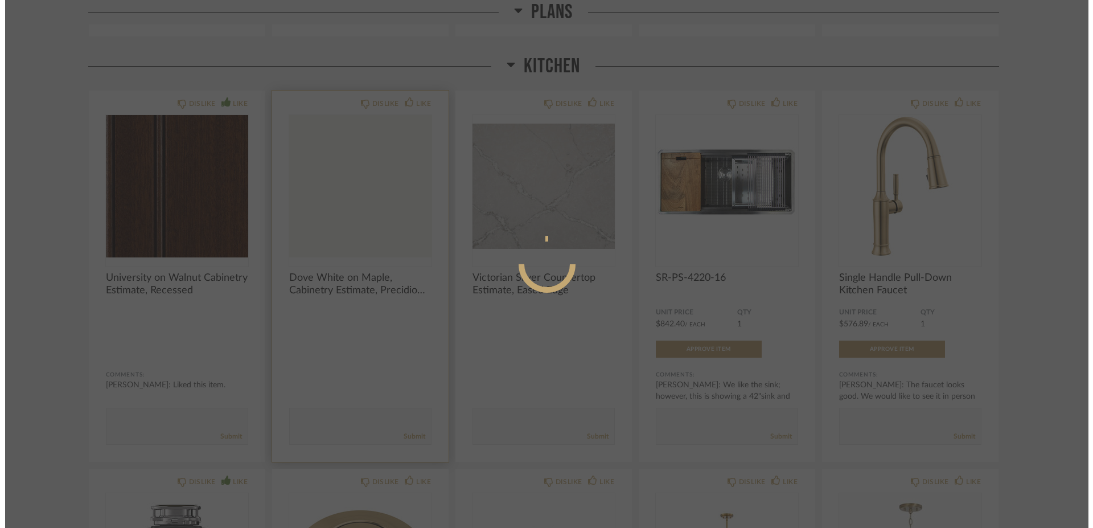
scroll to position [0, 0]
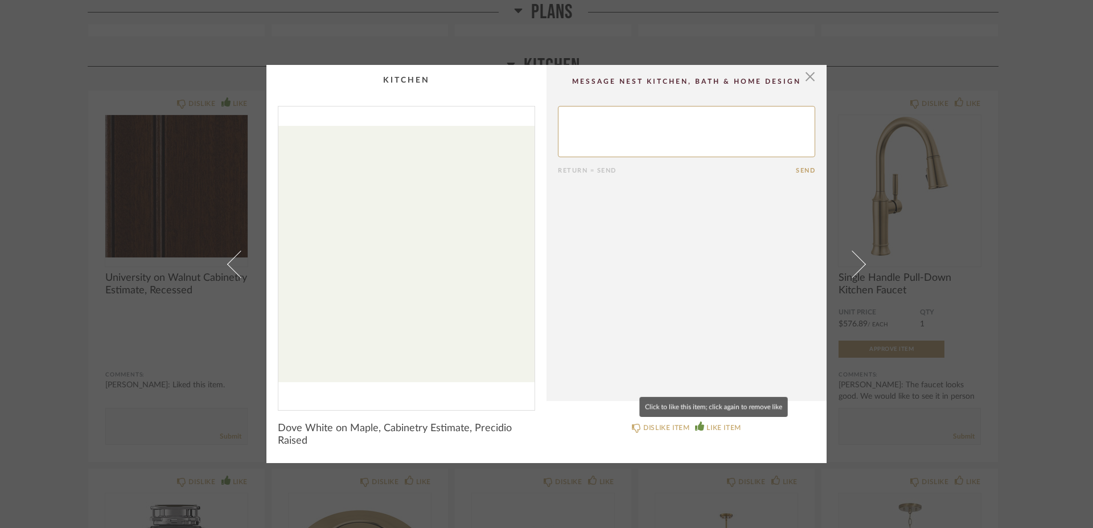
click at [695, 428] on icon at bounding box center [699, 425] width 9 height 9
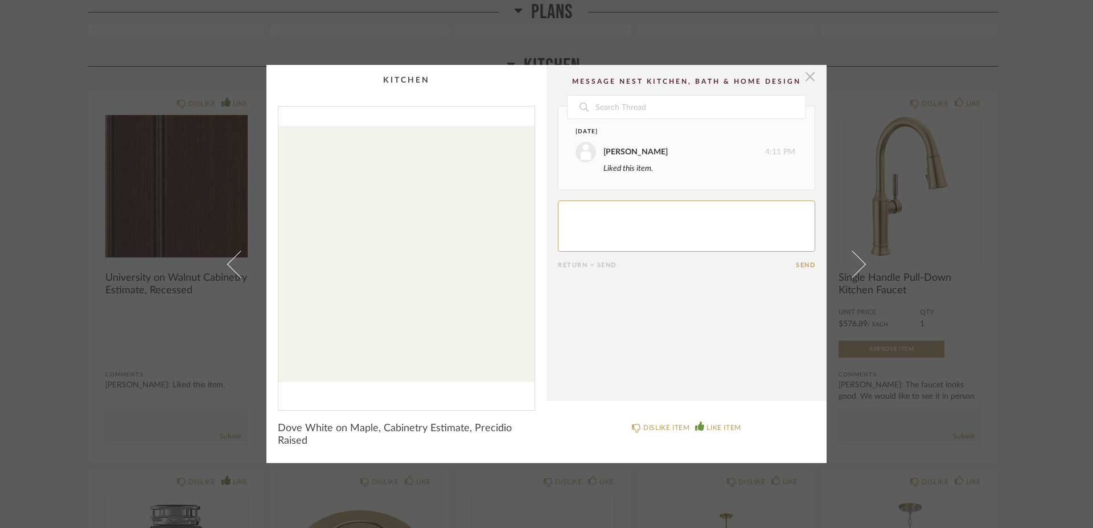
click at [803, 77] on span "button" at bounding box center [810, 76] width 23 height 23
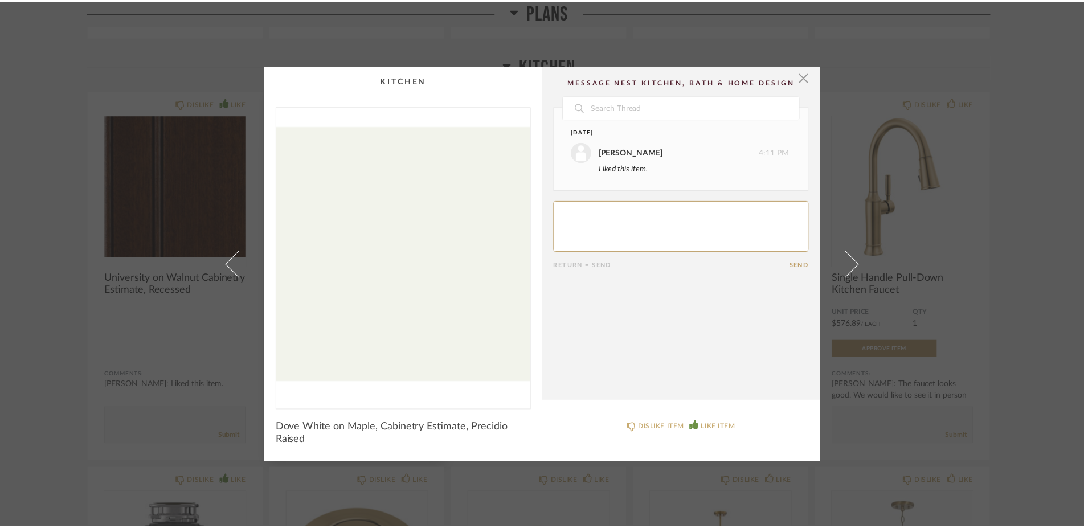
scroll to position [524, 0]
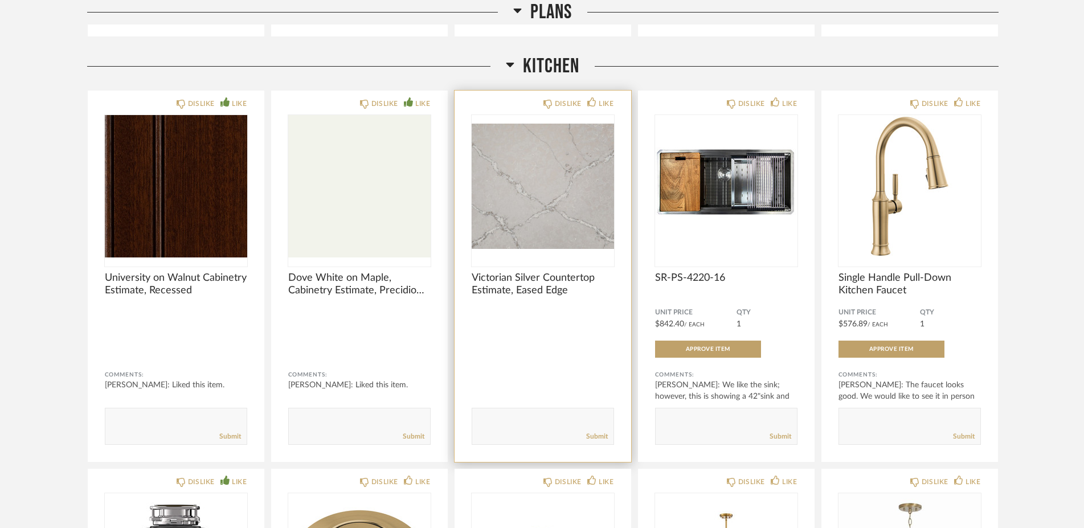
click at [479, 281] on span "Victorian Silver Countertop Estimate, Eased Edge" at bounding box center [543, 284] width 142 height 25
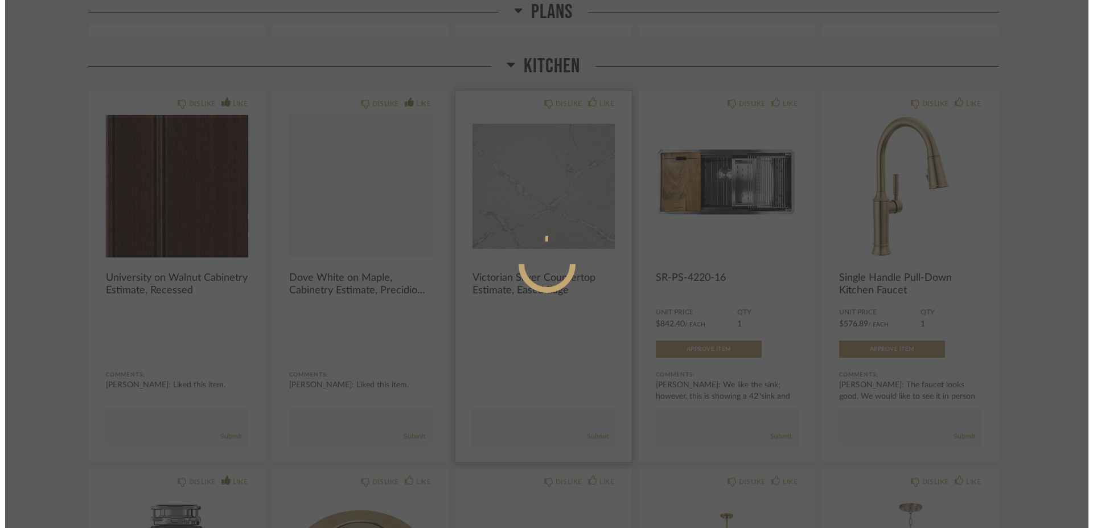
scroll to position [0, 0]
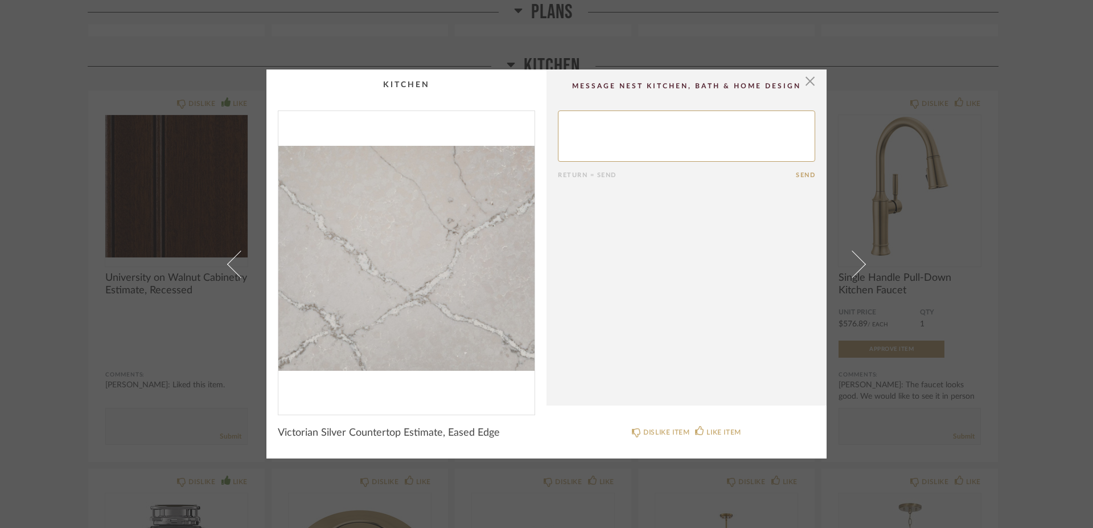
click at [604, 118] on textarea at bounding box center [686, 135] width 257 height 51
click at [804, 80] on span "button" at bounding box center [810, 80] width 23 height 23
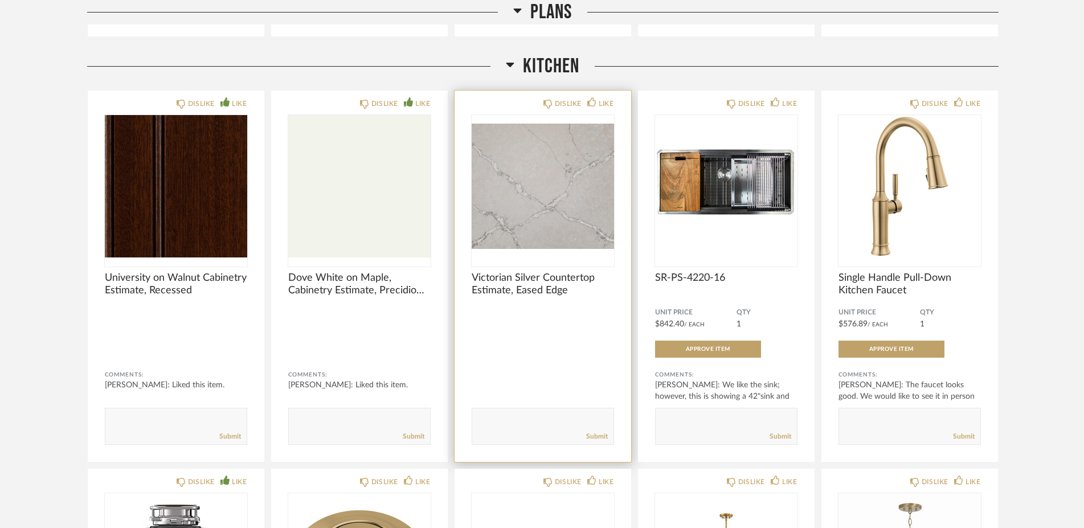
scroll to position [268, 0]
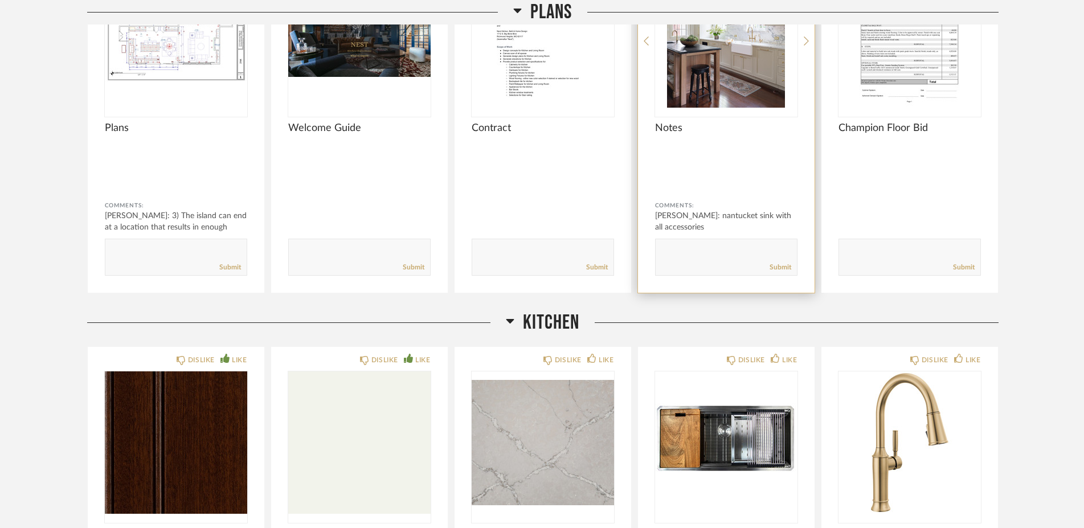
click at [674, 95] on img "0" at bounding box center [726, 36] width 142 height 142
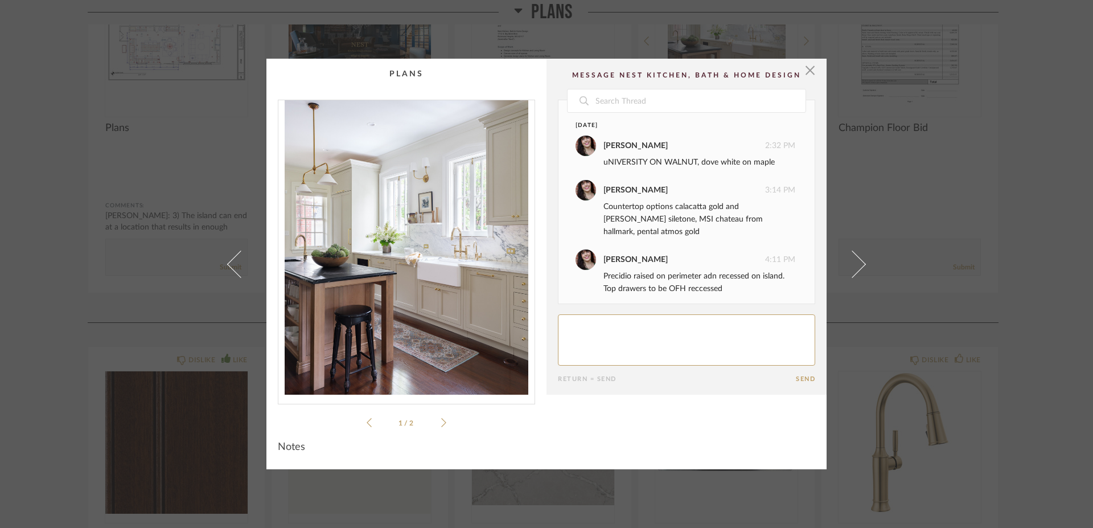
scroll to position [50, 0]
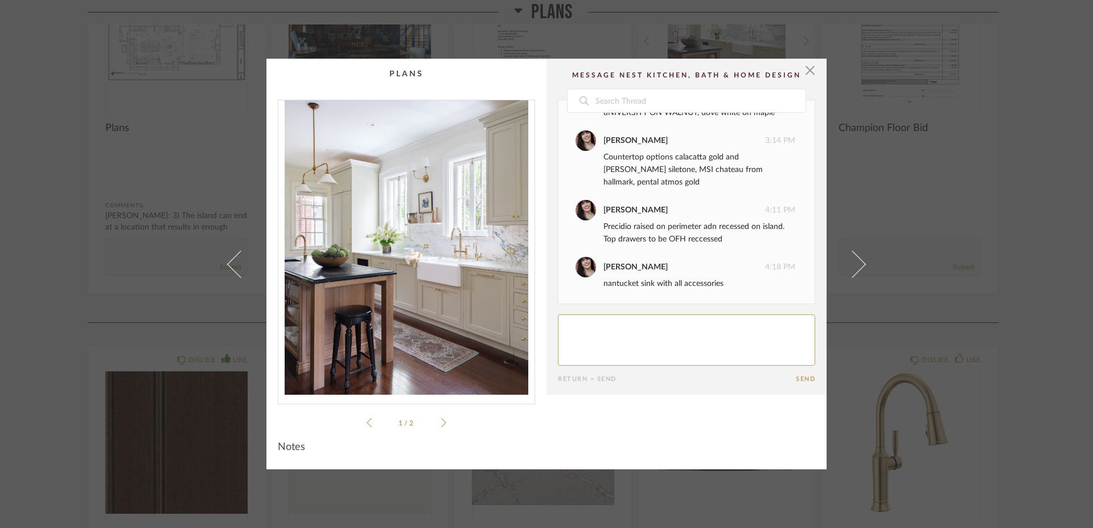
click at [629, 331] on textarea at bounding box center [686, 339] width 257 height 51
click at [804, 72] on span "button" at bounding box center [810, 70] width 23 height 23
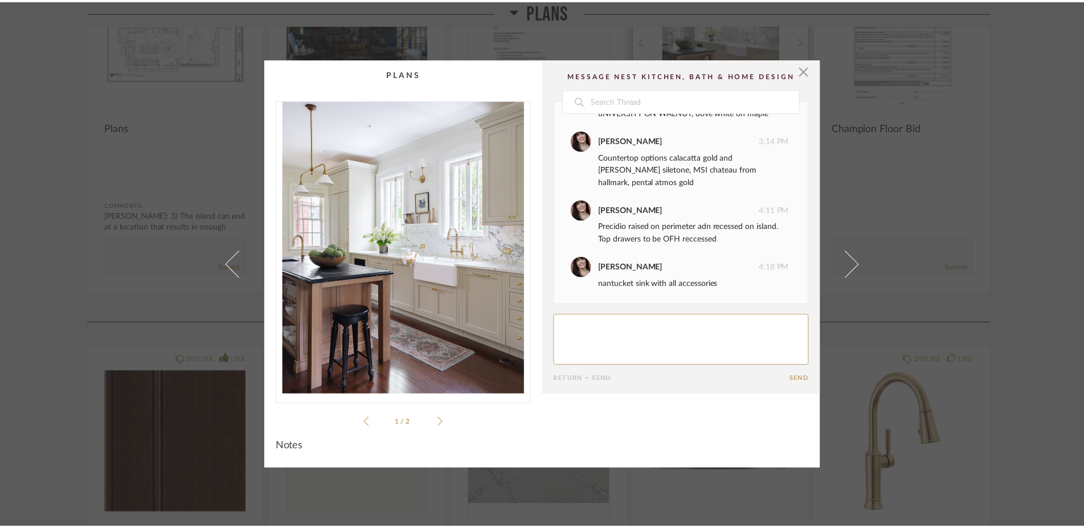
scroll to position [268, 0]
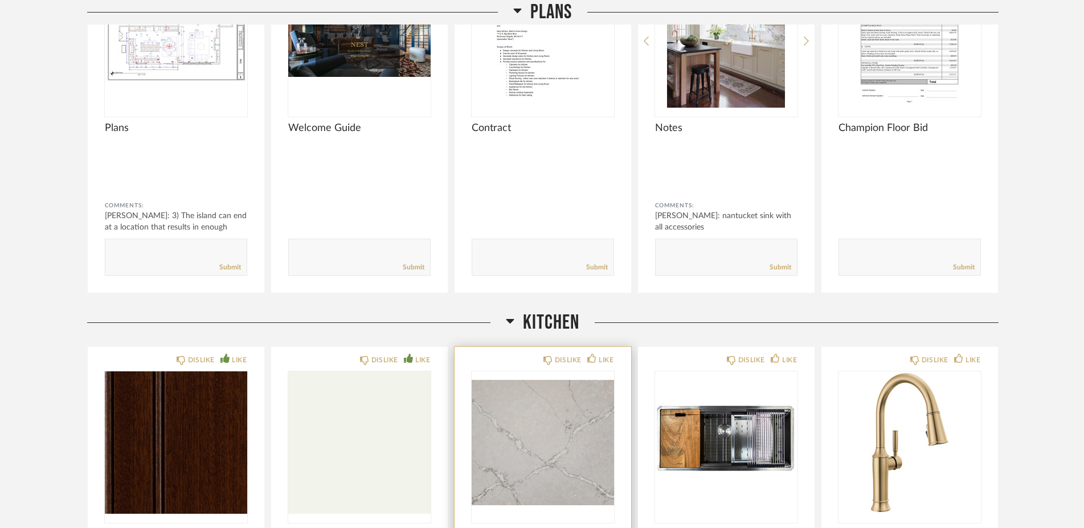
click at [534, 413] on img "0" at bounding box center [543, 442] width 142 height 142
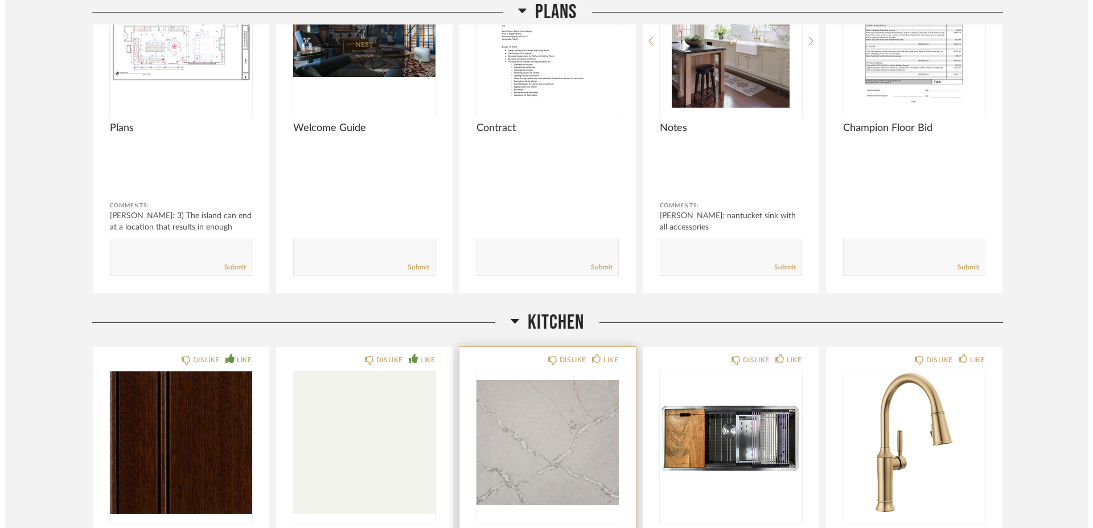
scroll to position [0, 0]
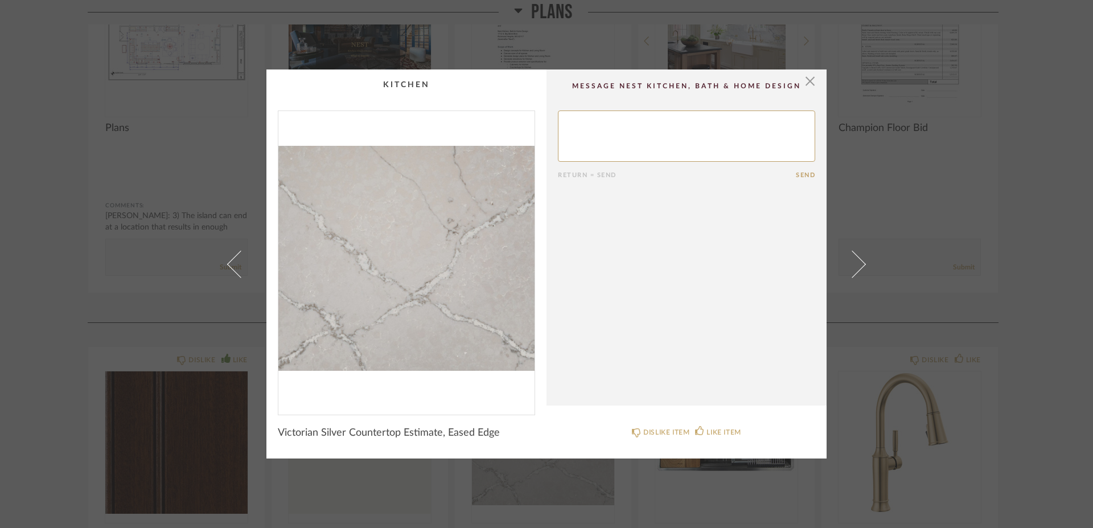
click at [707, 133] on textarea at bounding box center [686, 135] width 257 height 51
paste textarea "We can’t remember if we saw the Victorian Silver countertop in the showroom. Th…"
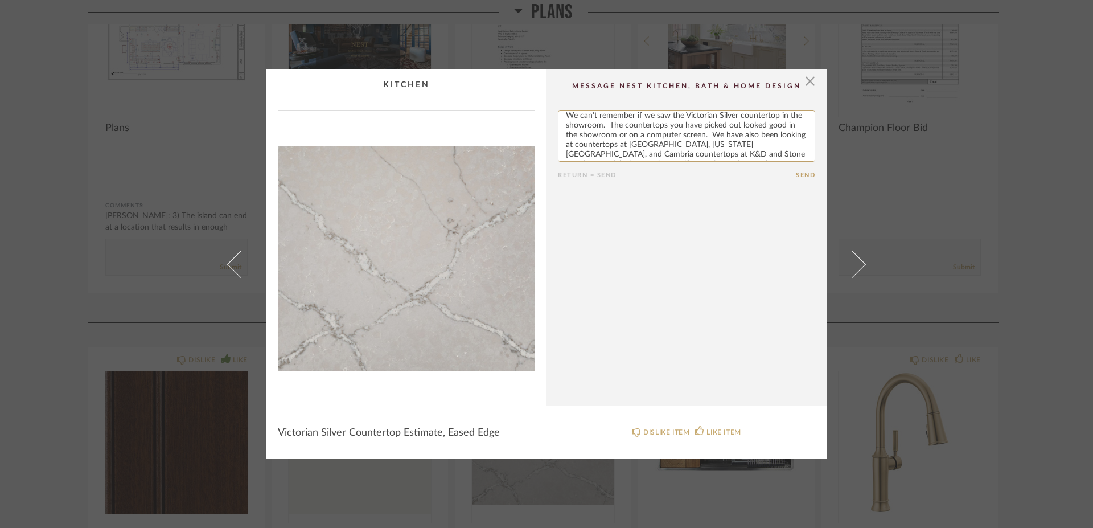
scroll to position [34, 0]
click at [627, 146] on textarea at bounding box center [686, 135] width 257 height 51
click at [615, 130] on textarea at bounding box center [686, 135] width 257 height 51
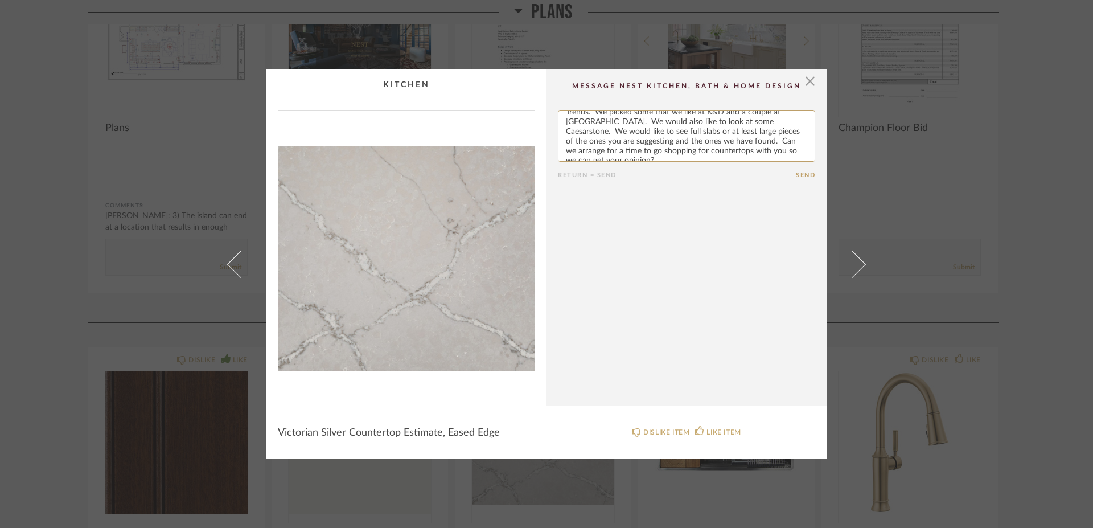
type textarea "We can’t remember if we saw the Victorian Silver countertop in the showroom. Th…"
click at [796, 177] on button "Send" at bounding box center [805, 174] width 19 height 7
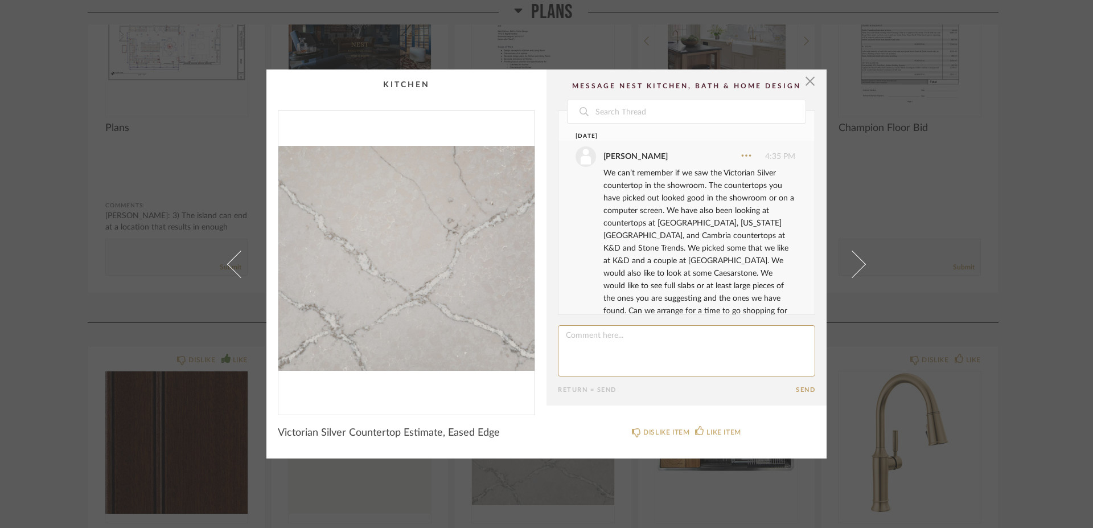
scroll to position [17, 0]
click at [804, 80] on span "button" at bounding box center [810, 80] width 23 height 23
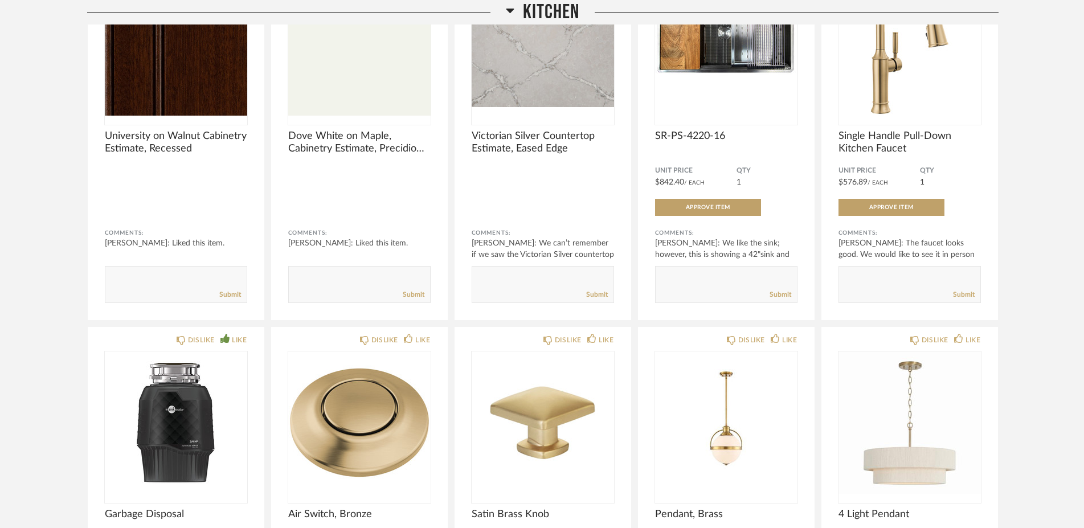
scroll to position [718, 0]
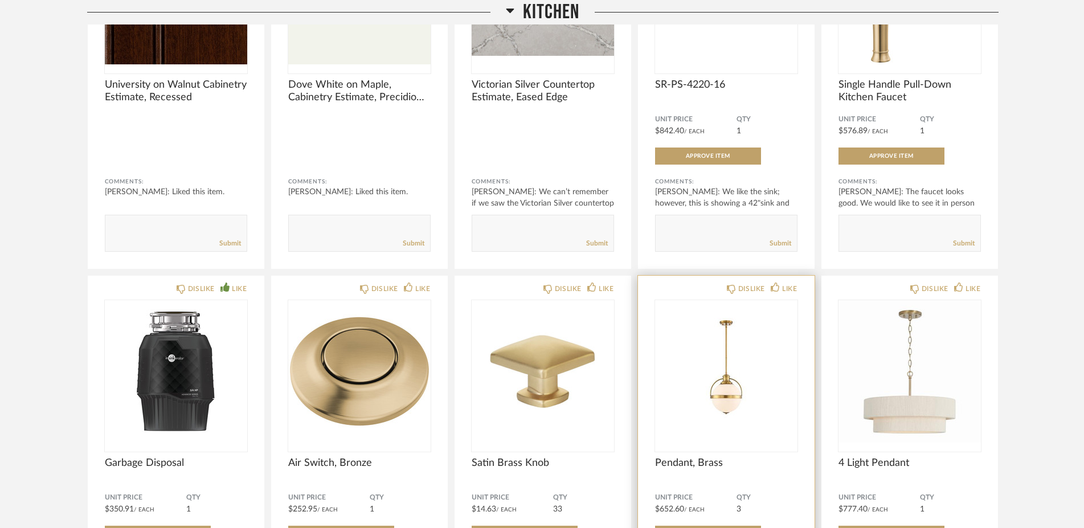
click at [681, 413] on img "0" at bounding box center [726, 371] width 142 height 142
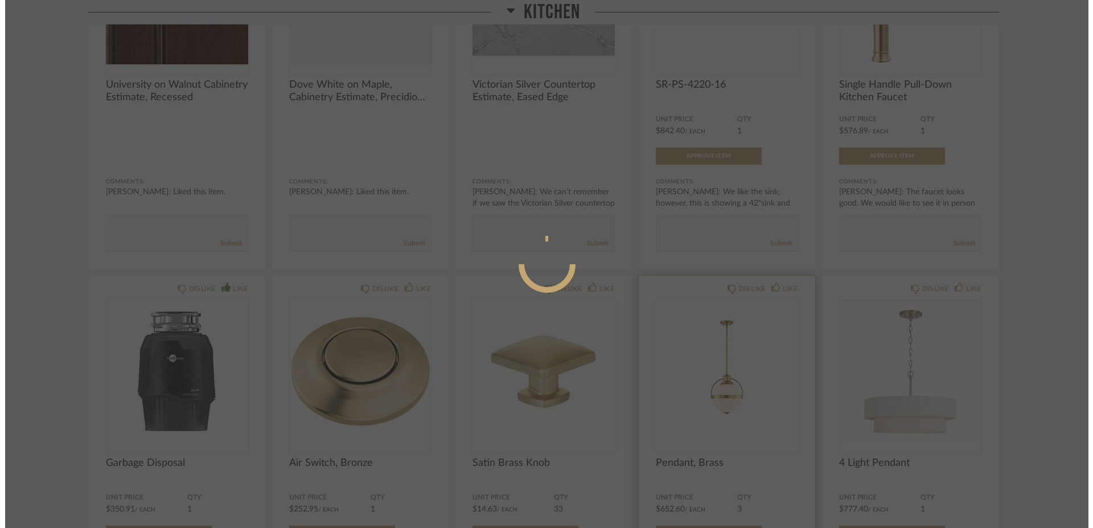
scroll to position [0, 0]
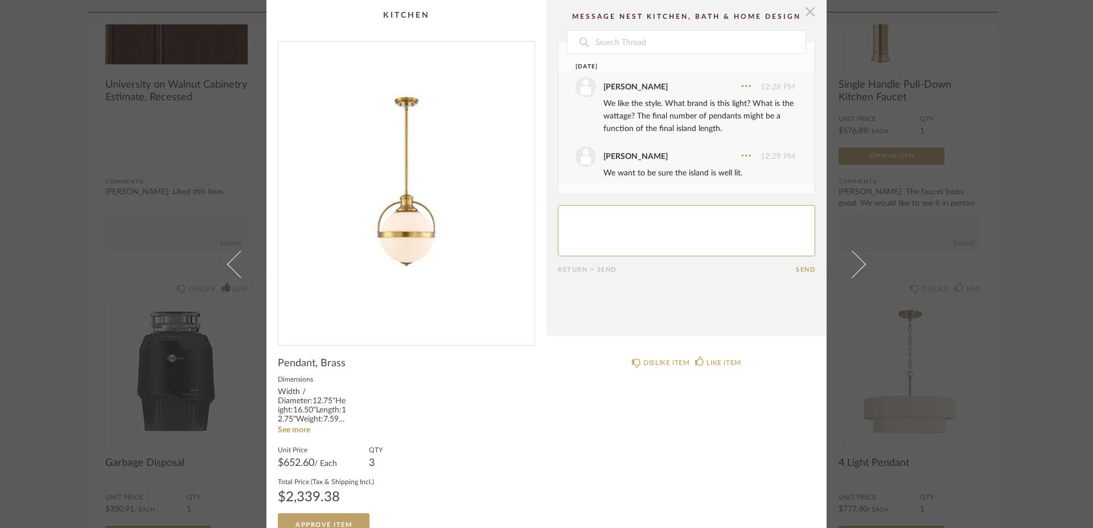
click at [808, 13] on span "button" at bounding box center [810, 11] width 23 height 23
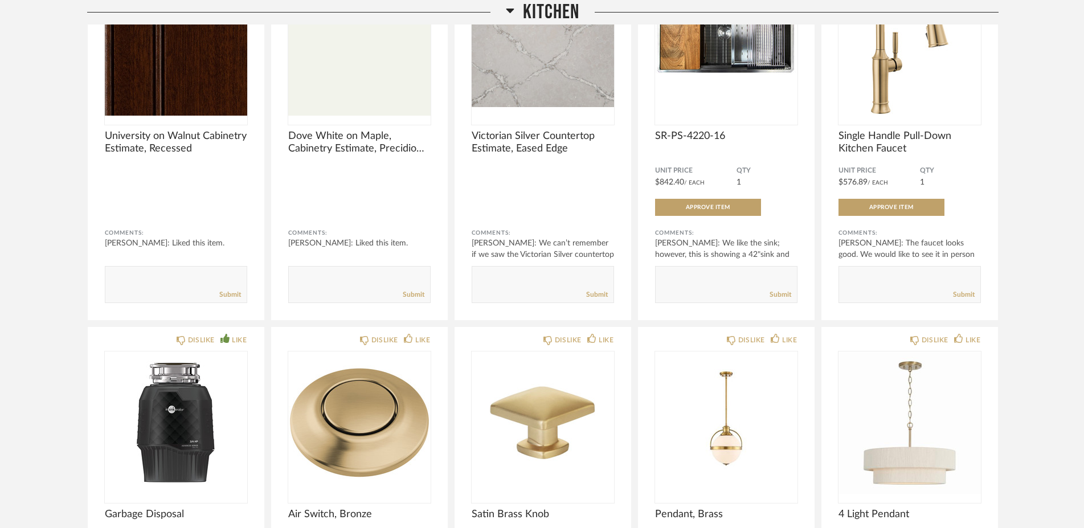
scroll to position [718, 0]
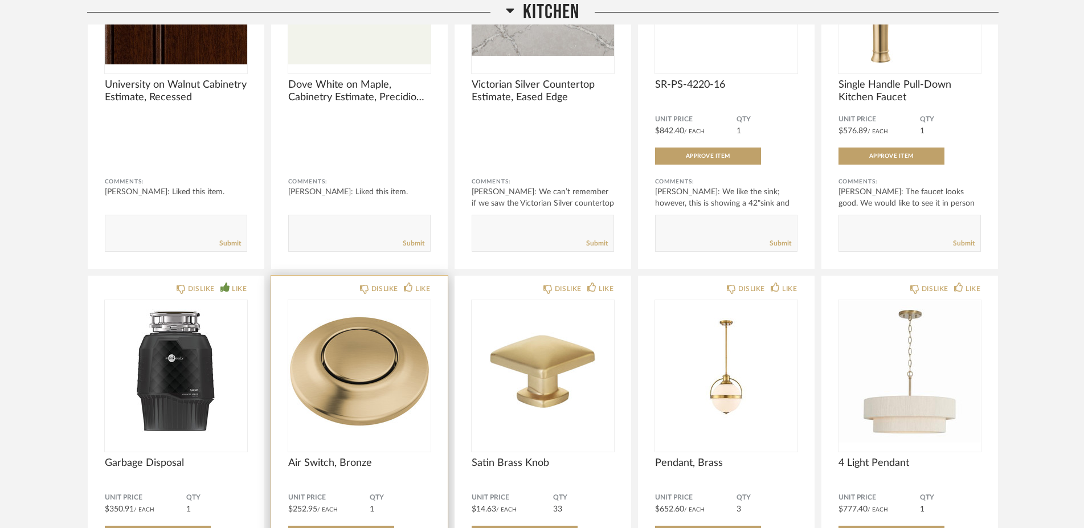
click at [375, 379] on img "0" at bounding box center [359, 371] width 142 height 142
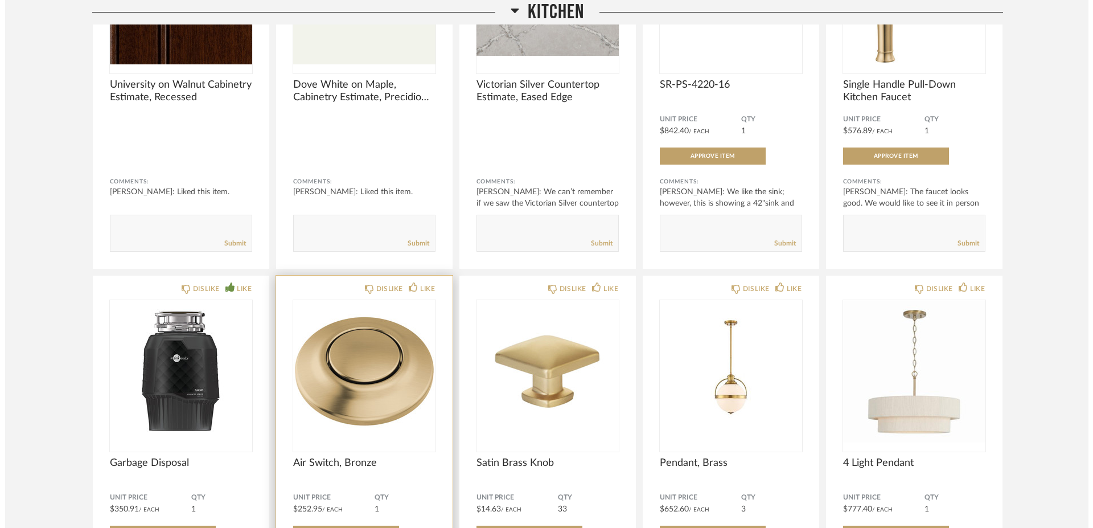
scroll to position [0, 0]
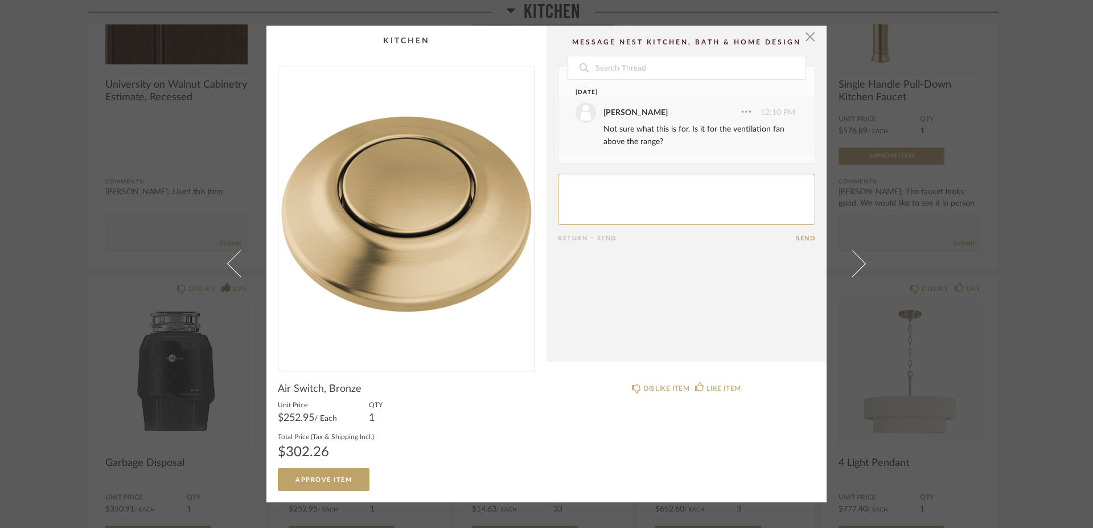
click at [586, 202] on textarea at bounding box center [686, 199] width 257 height 51
drag, startPoint x: 630, startPoint y: 194, endPoint x: 637, endPoint y: 210, distance: 17.3
click at [637, 210] on textarea at bounding box center [686, 199] width 257 height 51
click at [639, 204] on textarea at bounding box center [686, 199] width 257 height 51
click at [646, 204] on textarea at bounding box center [686, 199] width 257 height 51
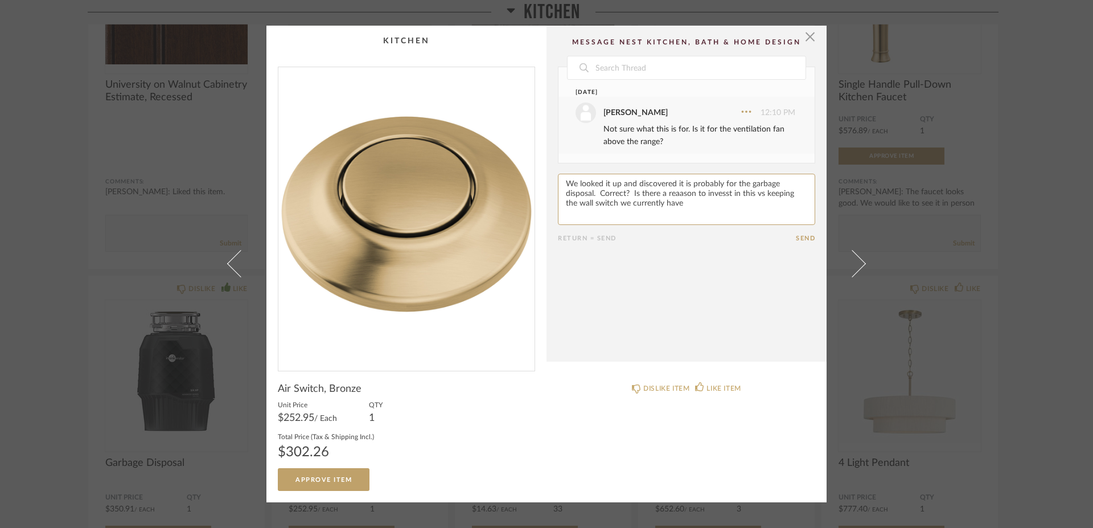
click at [674, 196] on textarea at bounding box center [686, 199] width 257 height 51
click at [716, 192] on textarea at bounding box center [686, 199] width 257 height 51
click at [676, 207] on textarea at bounding box center [686, 199] width 257 height 51
type textarea "We looked it up and discovered it is probably for the garbage disposal. Correct…"
click at [801, 238] on button "Send" at bounding box center [805, 238] width 19 height 7
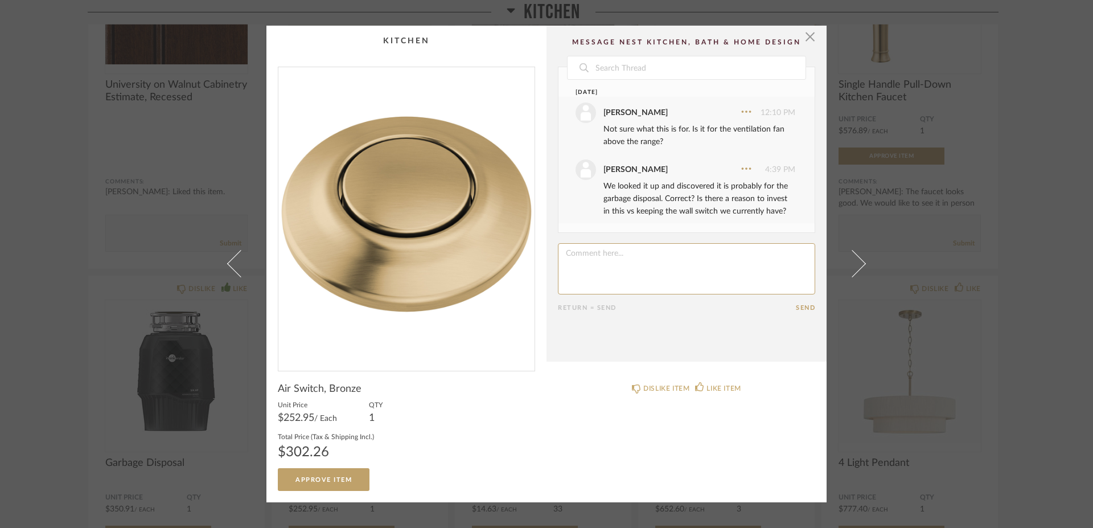
drag, startPoint x: 807, startPoint y: 32, endPoint x: 814, endPoint y: 28, distance: 8.7
click at [809, 32] on span "button" at bounding box center [810, 37] width 23 height 23
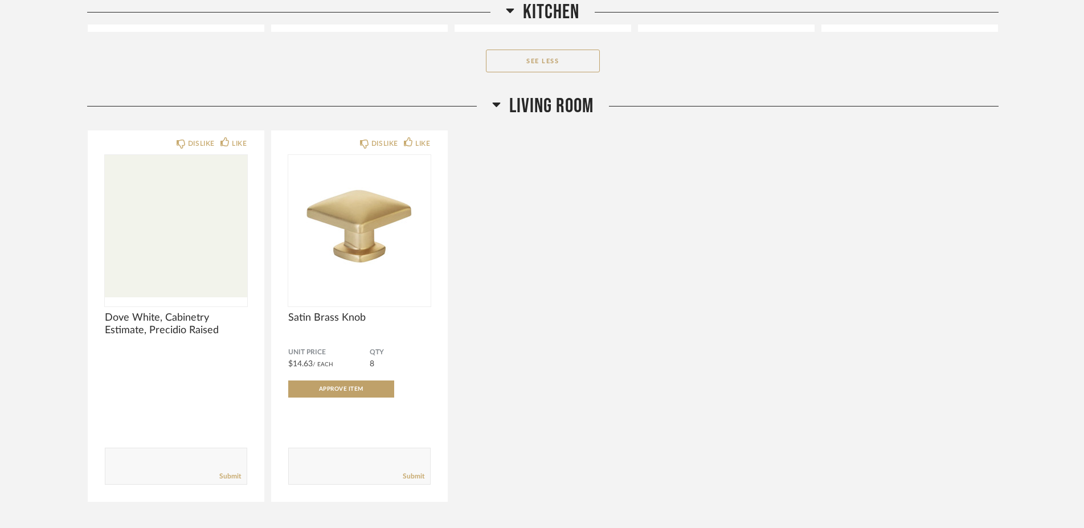
scroll to position [1384, 0]
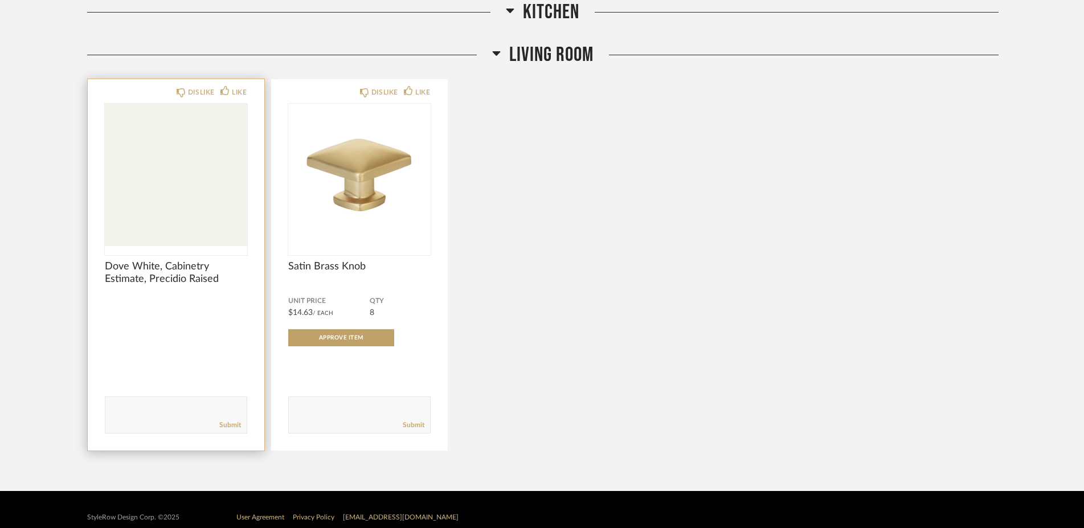
click at [147, 195] on img "0" at bounding box center [176, 175] width 142 height 142
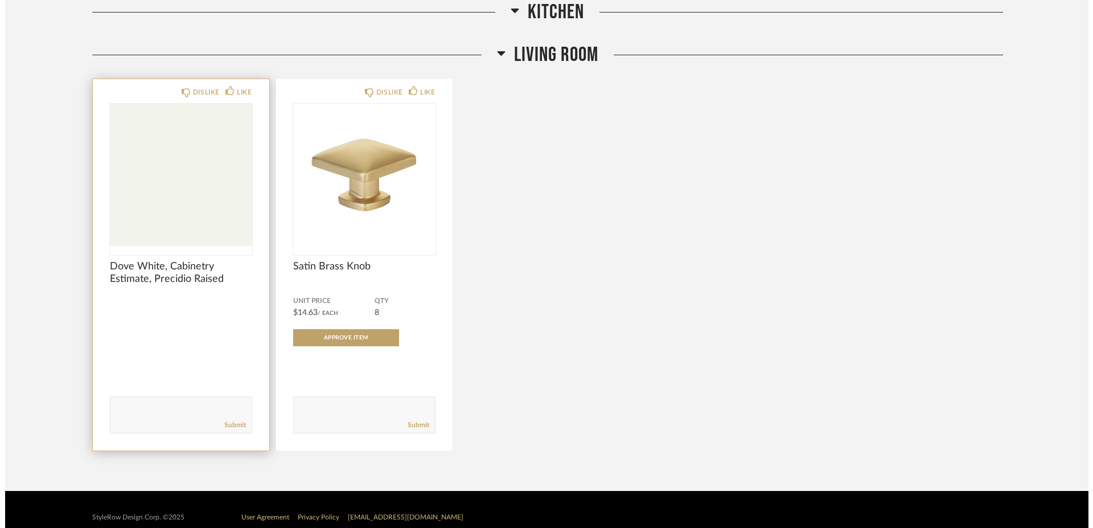
scroll to position [0, 0]
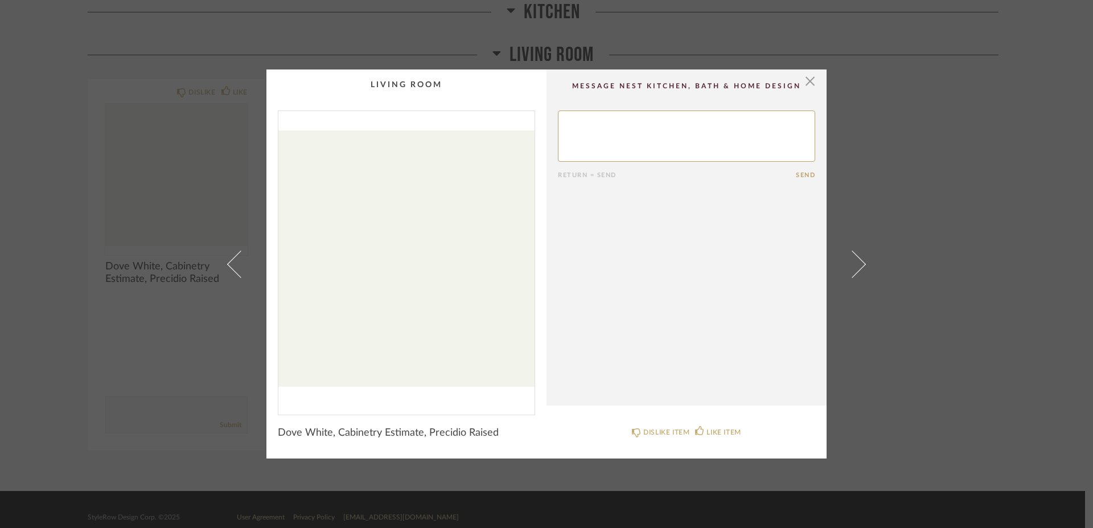
click at [614, 113] on textarea at bounding box center [686, 135] width 257 height 51
click at [777, 145] on textarea at bounding box center [686, 135] width 257 height 51
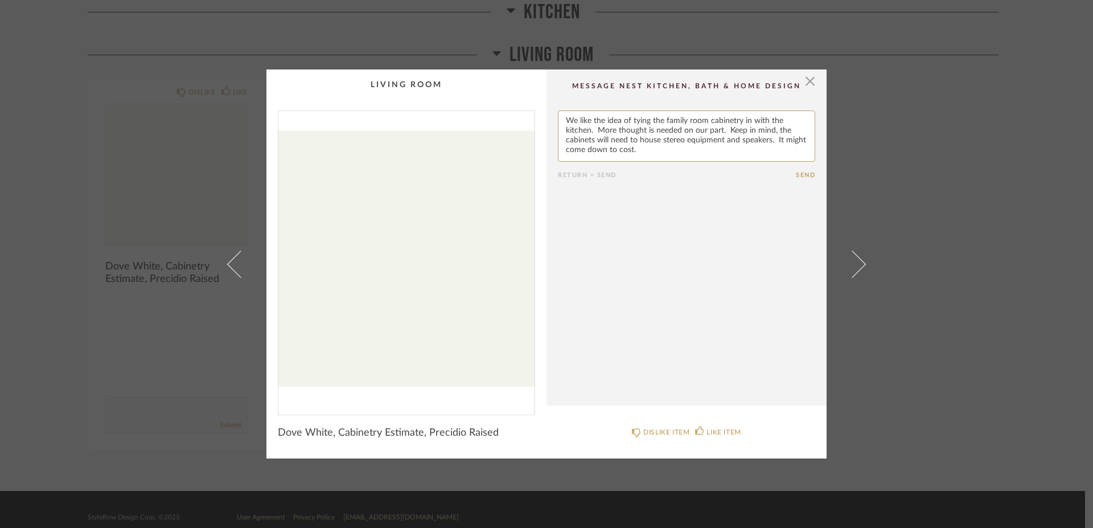
click at [586, 135] on textarea at bounding box center [686, 135] width 257 height 51
click at [593, 133] on textarea at bounding box center [686, 135] width 257 height 51
click at [680, 131] on textarea at bounding box center [686, 135] width 257 height 51
click at [651, 131] on textarea at bounding box center [686, 135] width 257 height 51
click at [680, 133] on textarea at bounding box center [686, 135] width 257 height 51
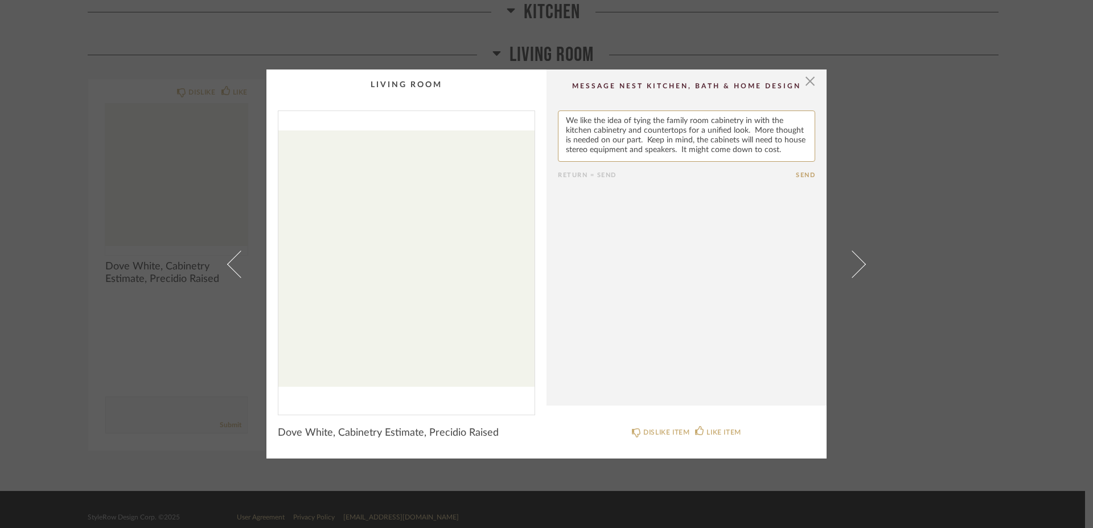
type textarea "We like the idea of tying the family room cabinetry in with the kitchen cabinet…"
click at [801, 176] on button "Send" at bounding box center [805, 174] width 19 height 7
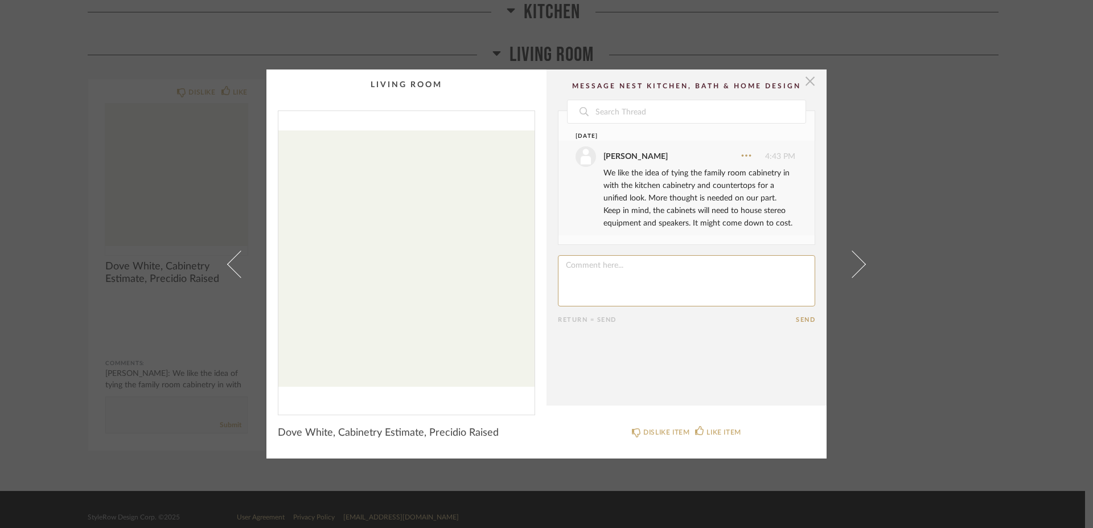
click at [807, 86] on span "button" at bounding box center [810, 80] width 23 height 23
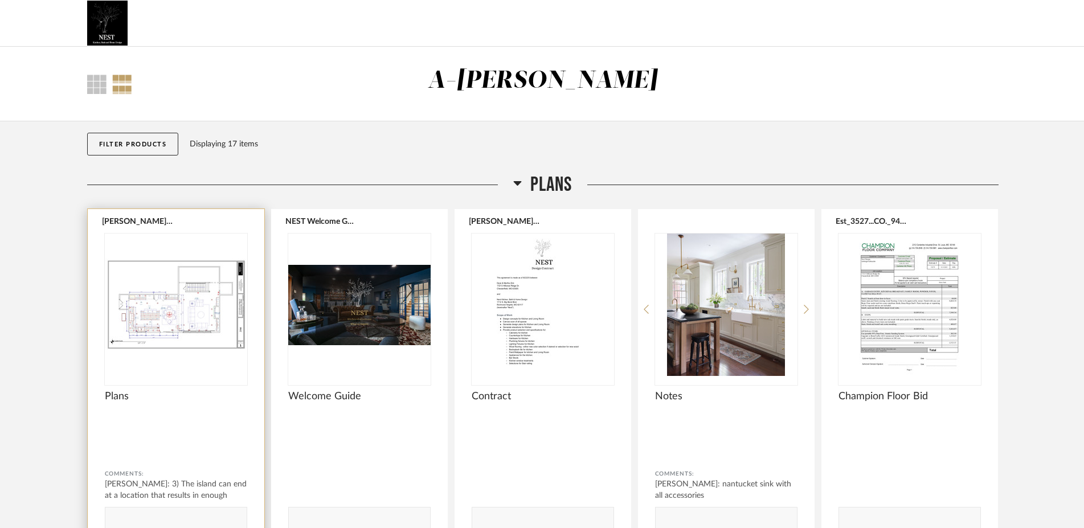
click at [231, 321] on img "0" at bounding box center [176, 304] width 142 height 142
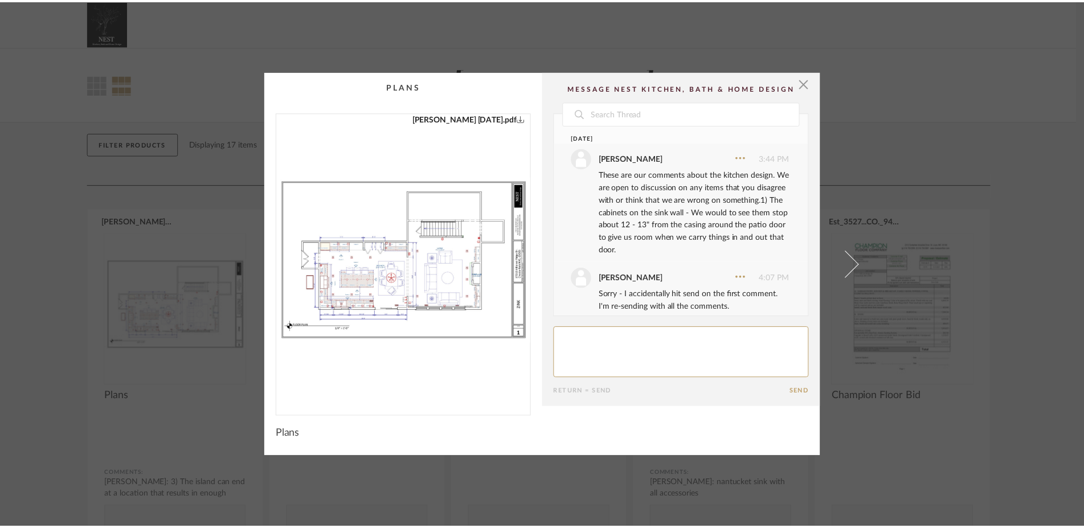
scroll to position [425, 0]
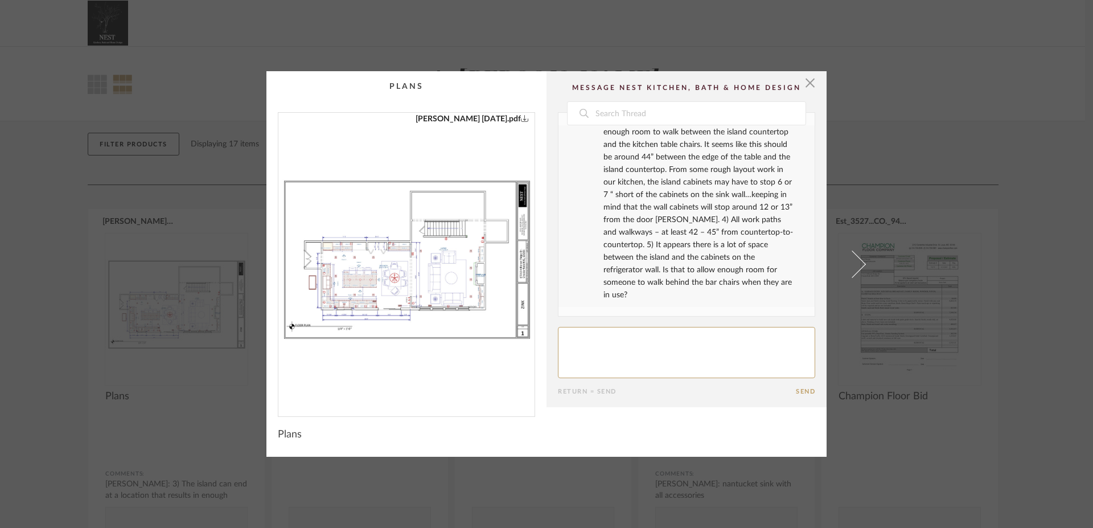
click at [502, 116] on link "[PERSON_NAME] [DATE].pdf" at bounding box center [472, 119] width 113 height 13
click at [806, 85] on span "button" at bounding box center [810, 82] width 23 height 23
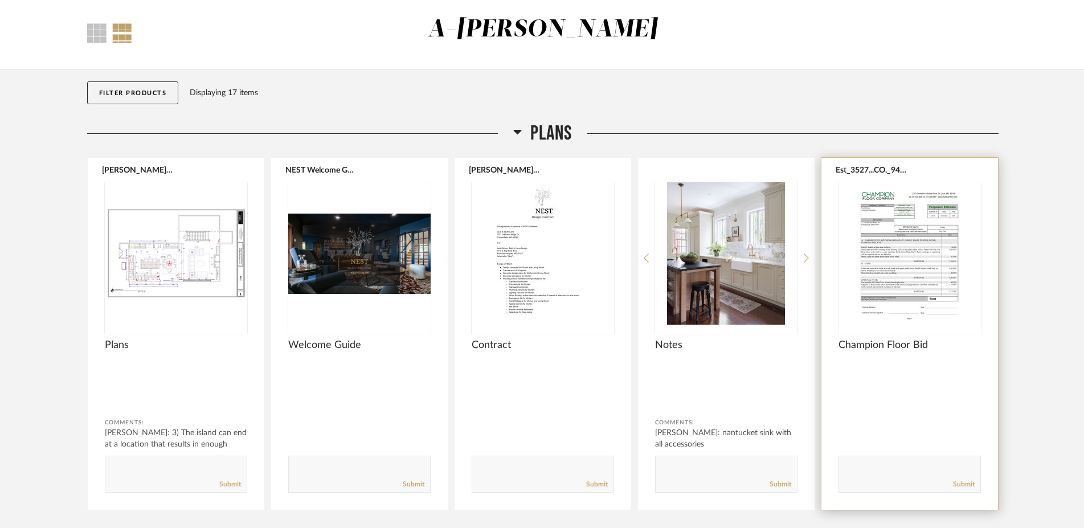
scroll to position [0, 0]
